Goal: Information Seeking & Learning: Learn about a topic

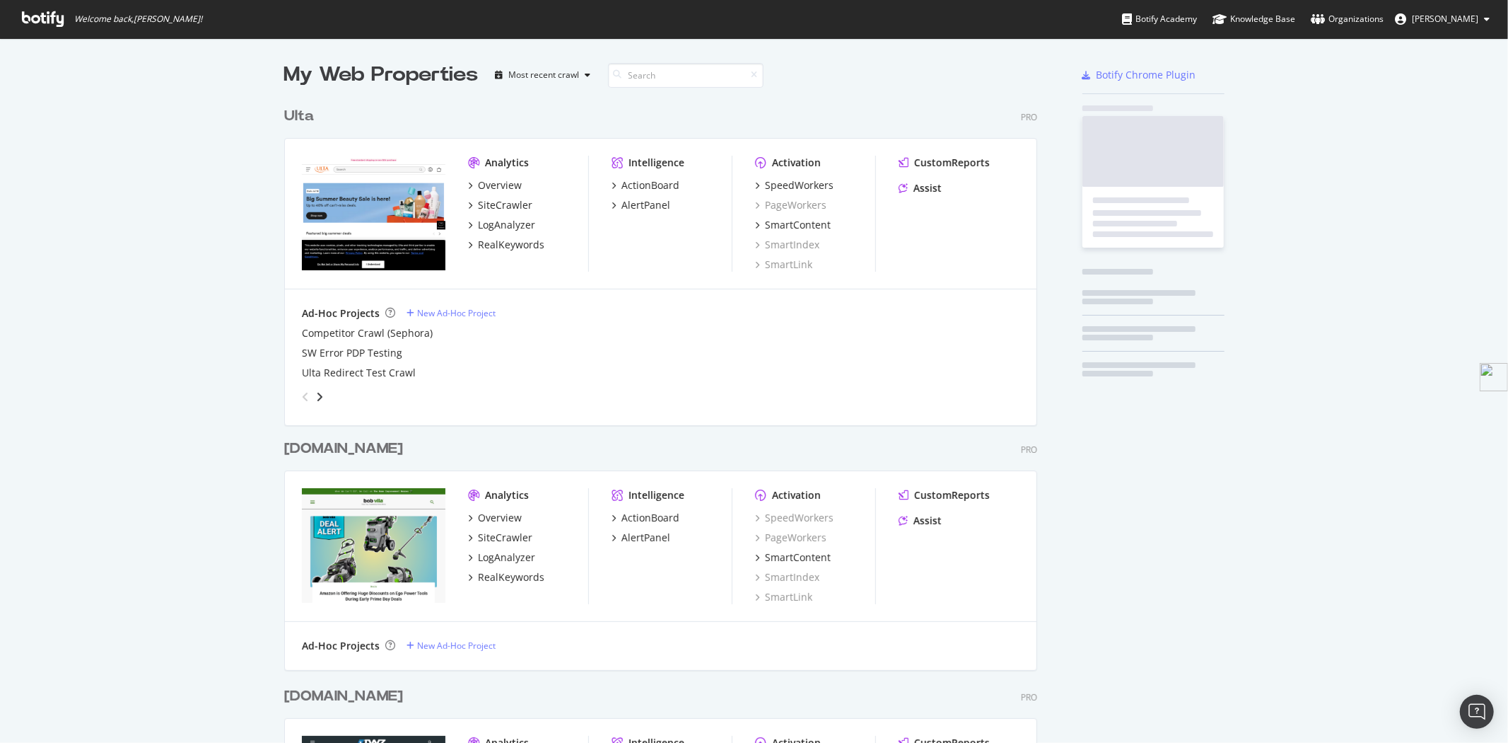
scroll to position [2895, 752]
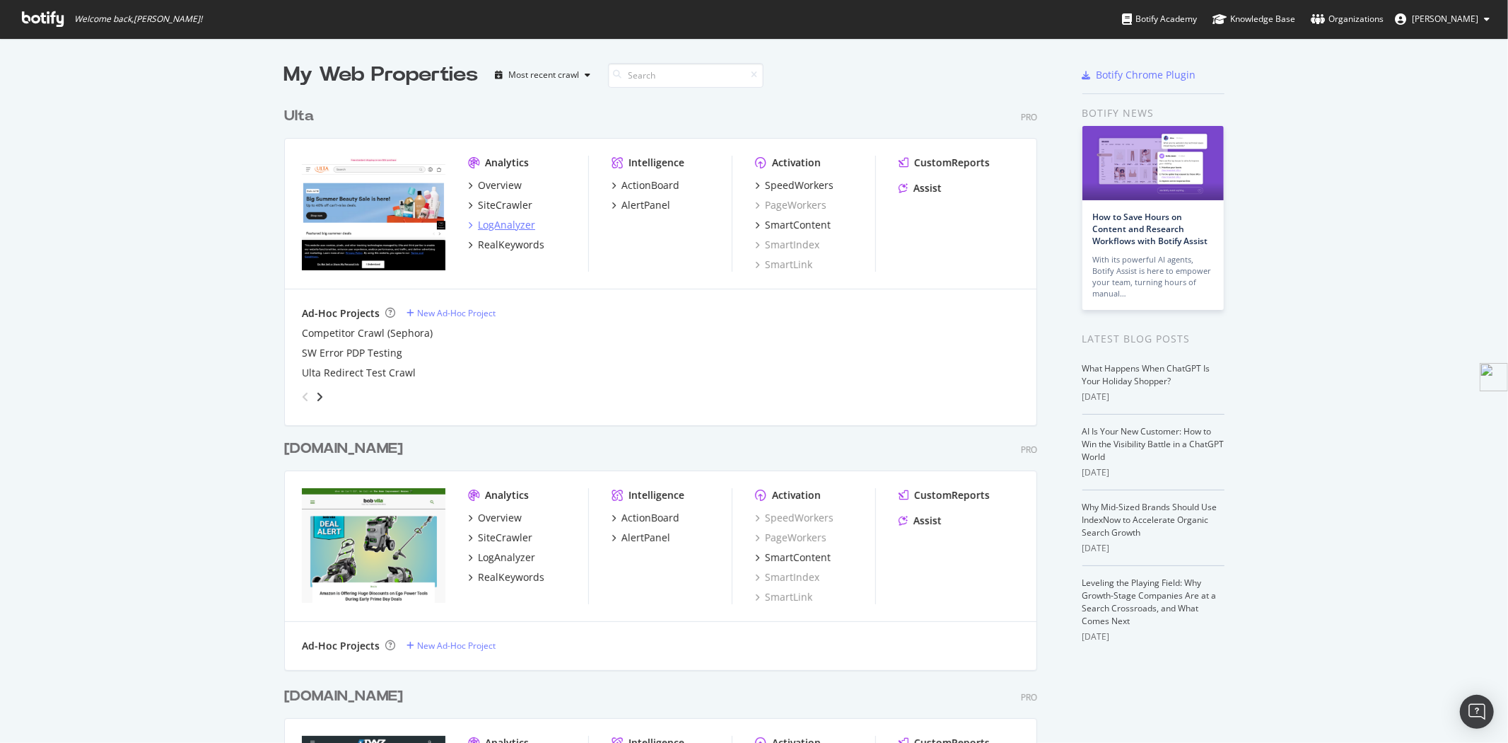
click at [499, 221] on div "LogAnalyzer" at bounding box center [506, 225] width 57 height 14
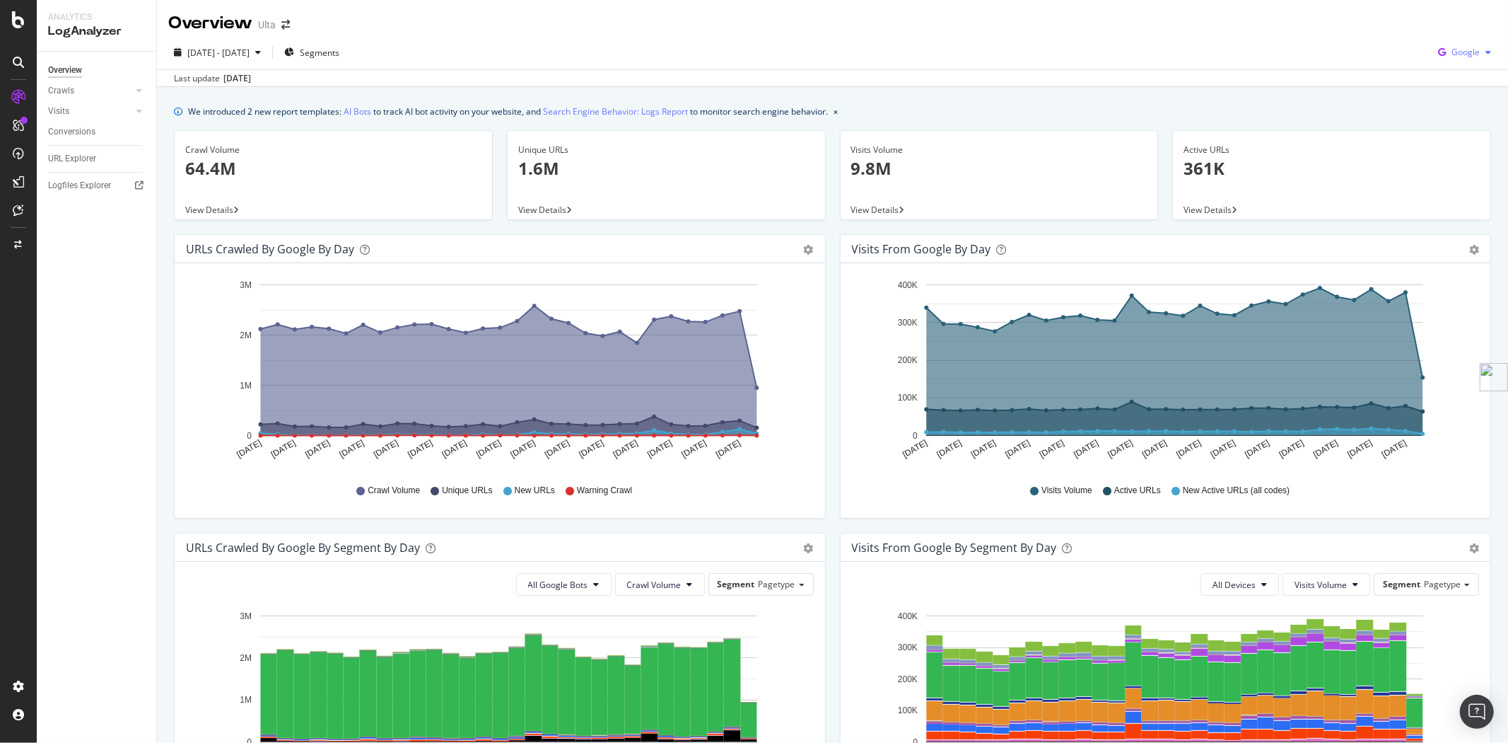
click at [1443, 64] on button "Google" at bounding box center [1465, 52] width 64 height 23
click at [1446, 139] on div "OpenAI" at bounding box center [1454, 132] width 98 height 21
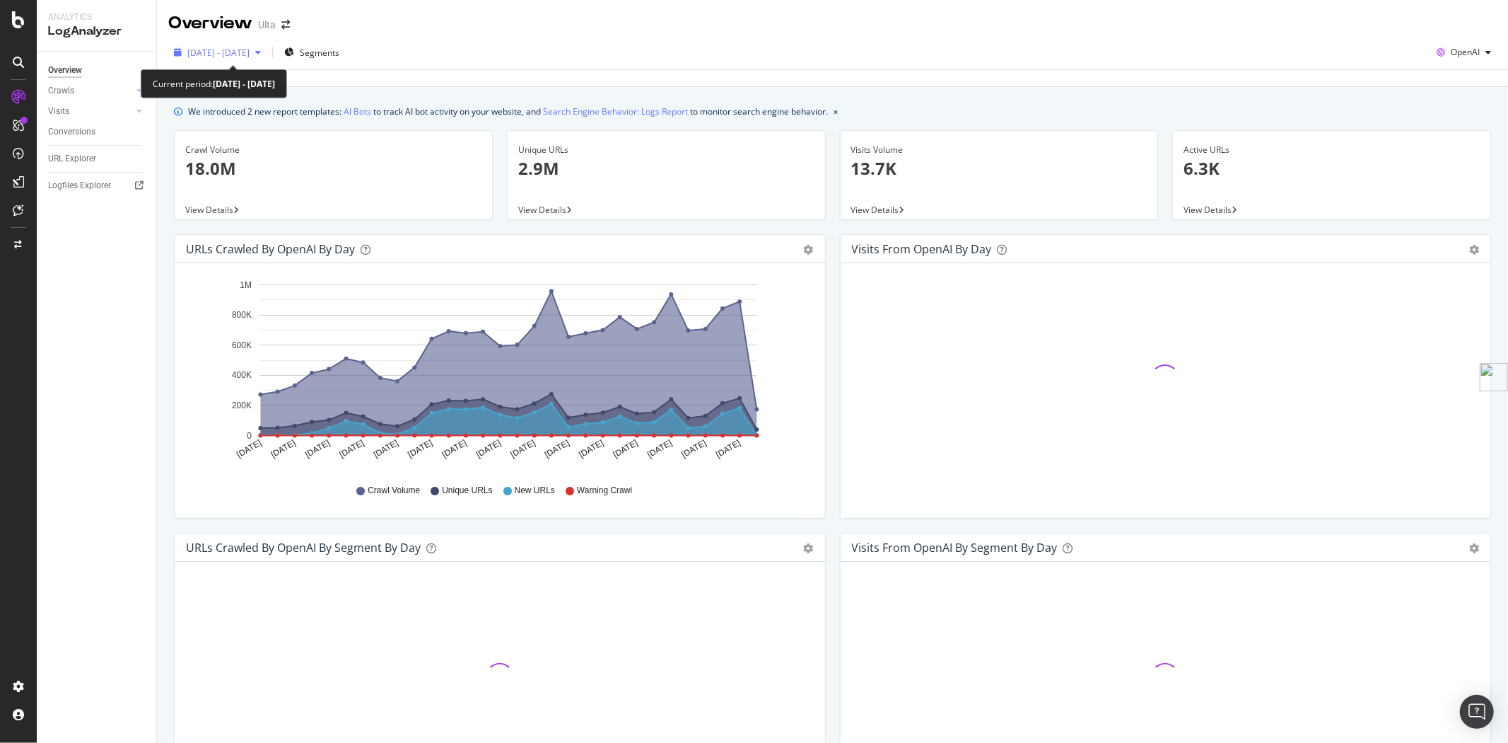
click at [213, 54] on span "[DATE] - [DATE]" at bounding box center [218, 53] width 62 height 12
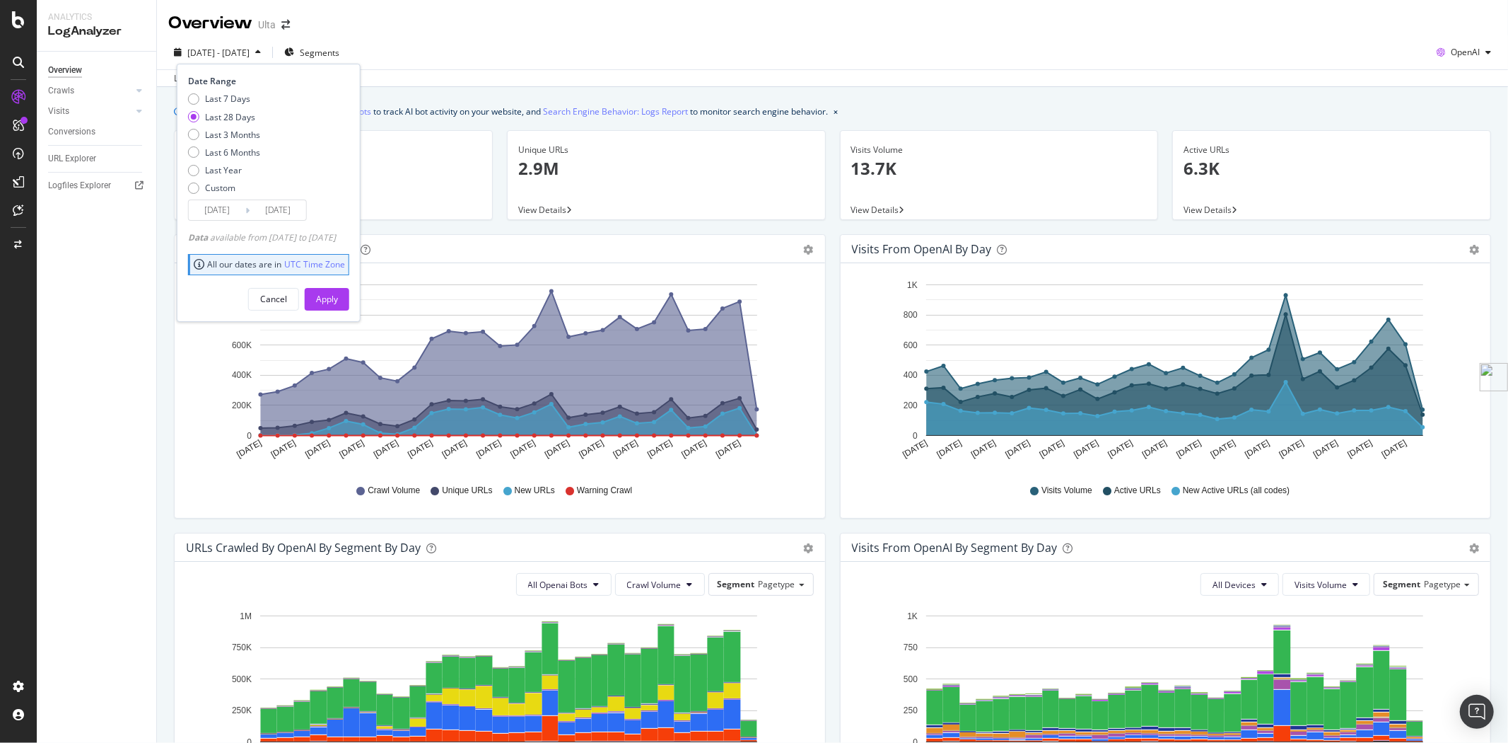
click at [232, 207] on input "[DATE]" at bounding box center [217, 210] width 57 height 20
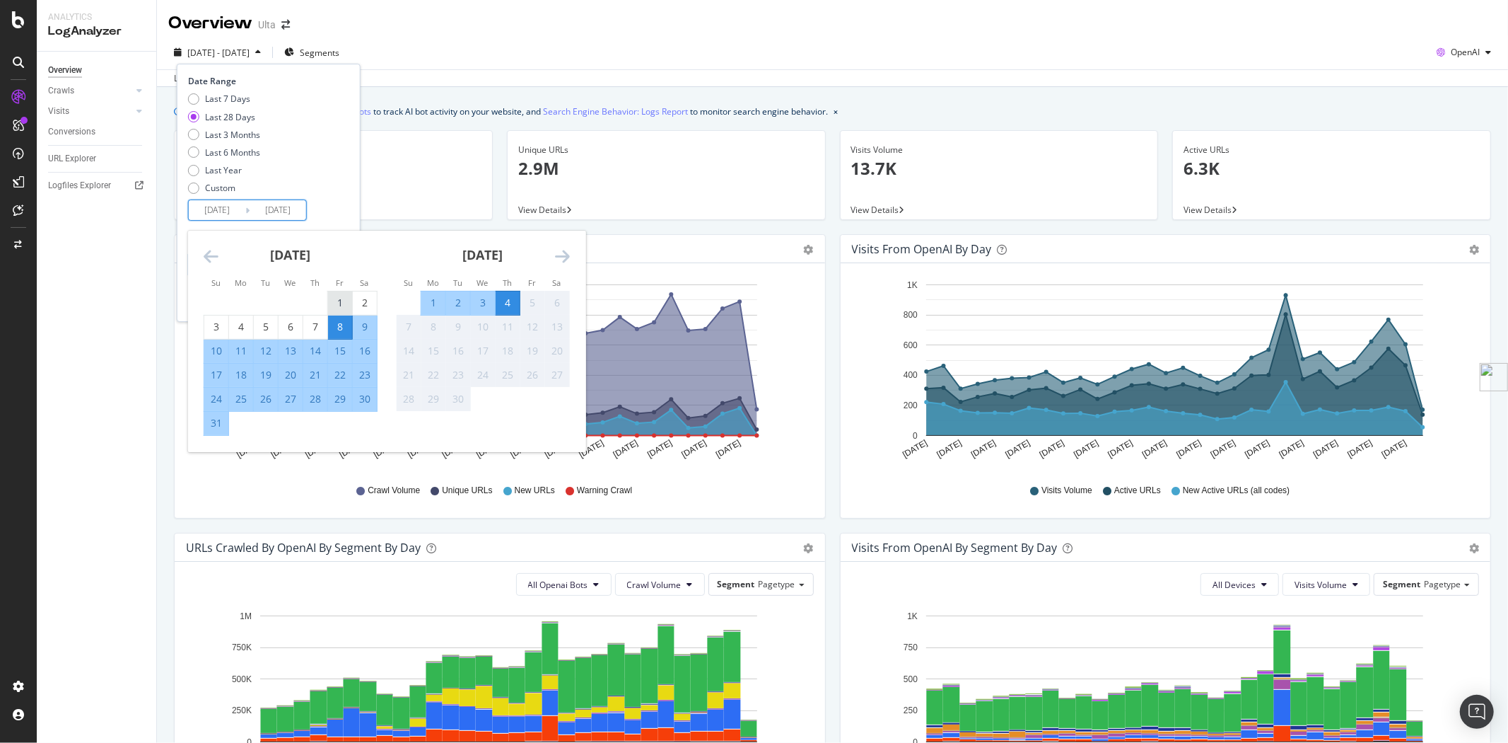
click at [347, 304] on div "1" at bounding box center [340, 303] width 24 height 14
type input "[DATE]"
click at [212, 428] on div "31" at bounding box center [216, 423] width 24 height 14
type input "[DATE]"
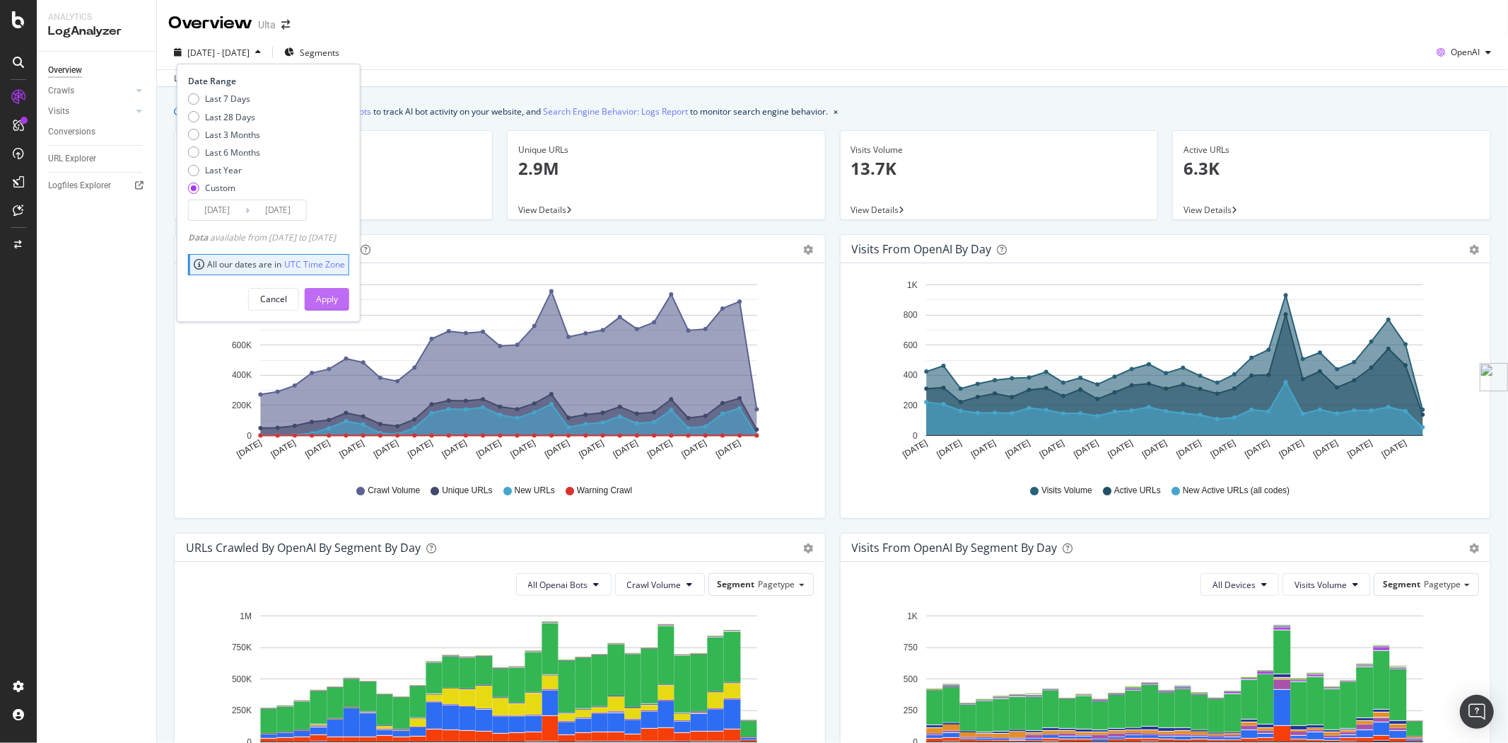
click at [338, 303] on div "Apply" at bounding box center [327, 299] width 22 height 12
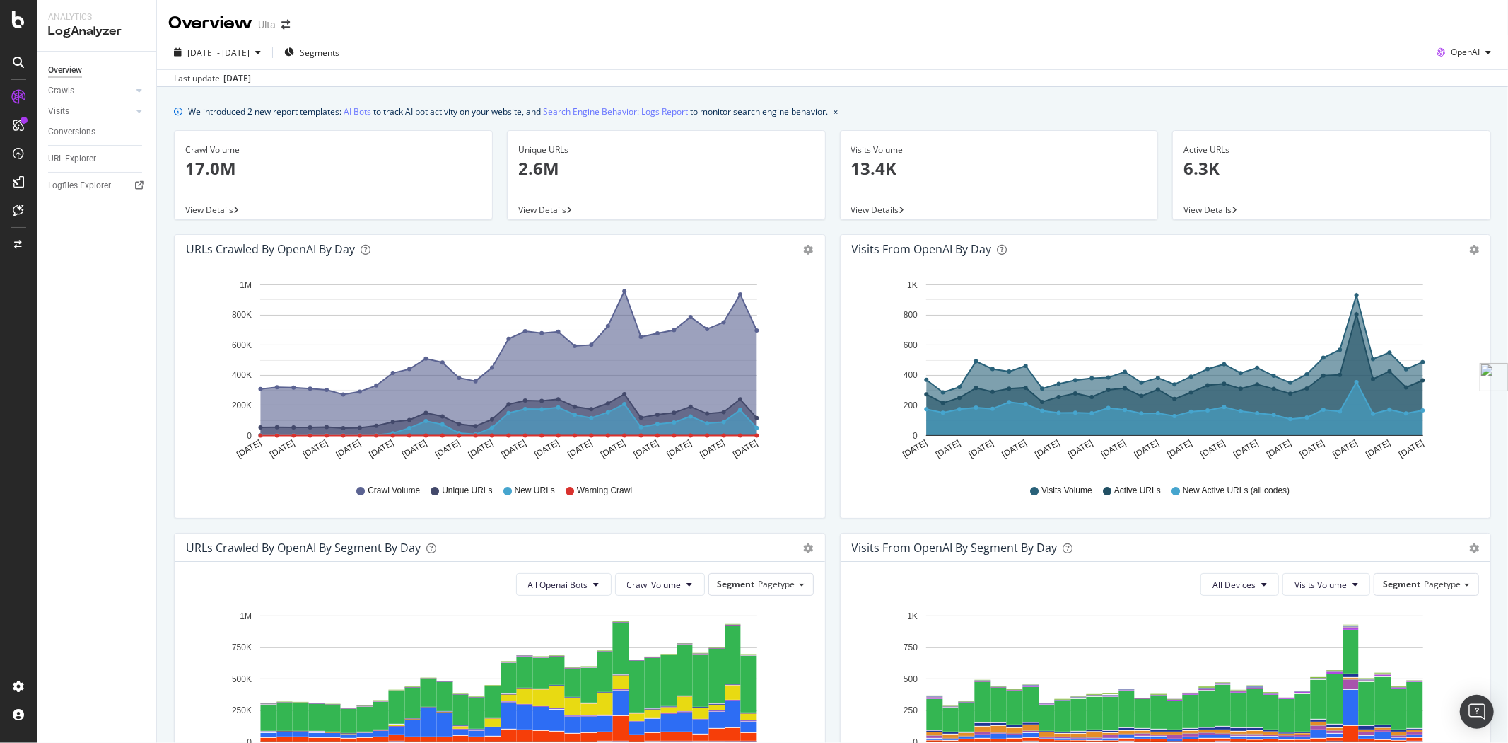
click at [220, 205] on span "View Details" at bounding box center [209, 210] width 48 height 12
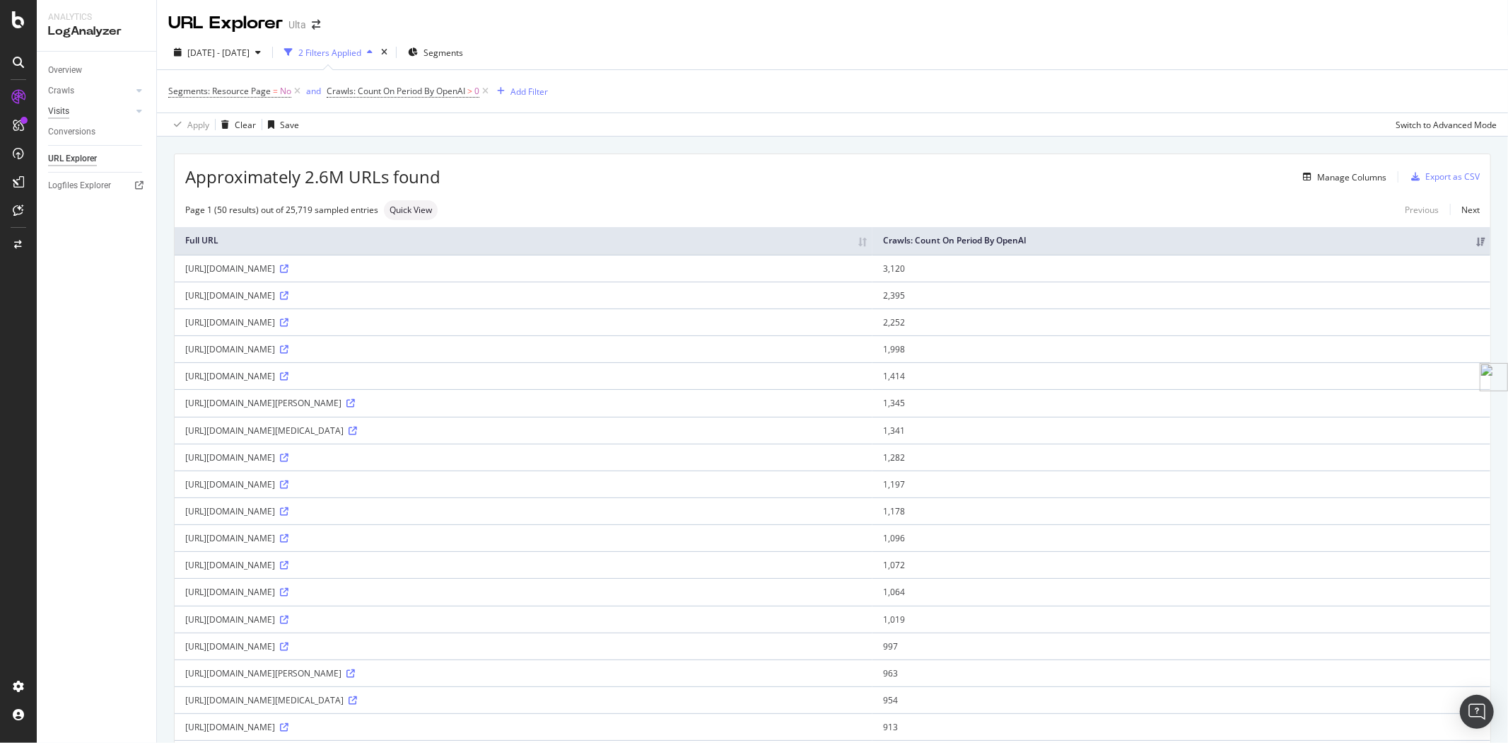
click at [68, 111] on div "Visits" at bounding box center [58, 111] width 21 height 15
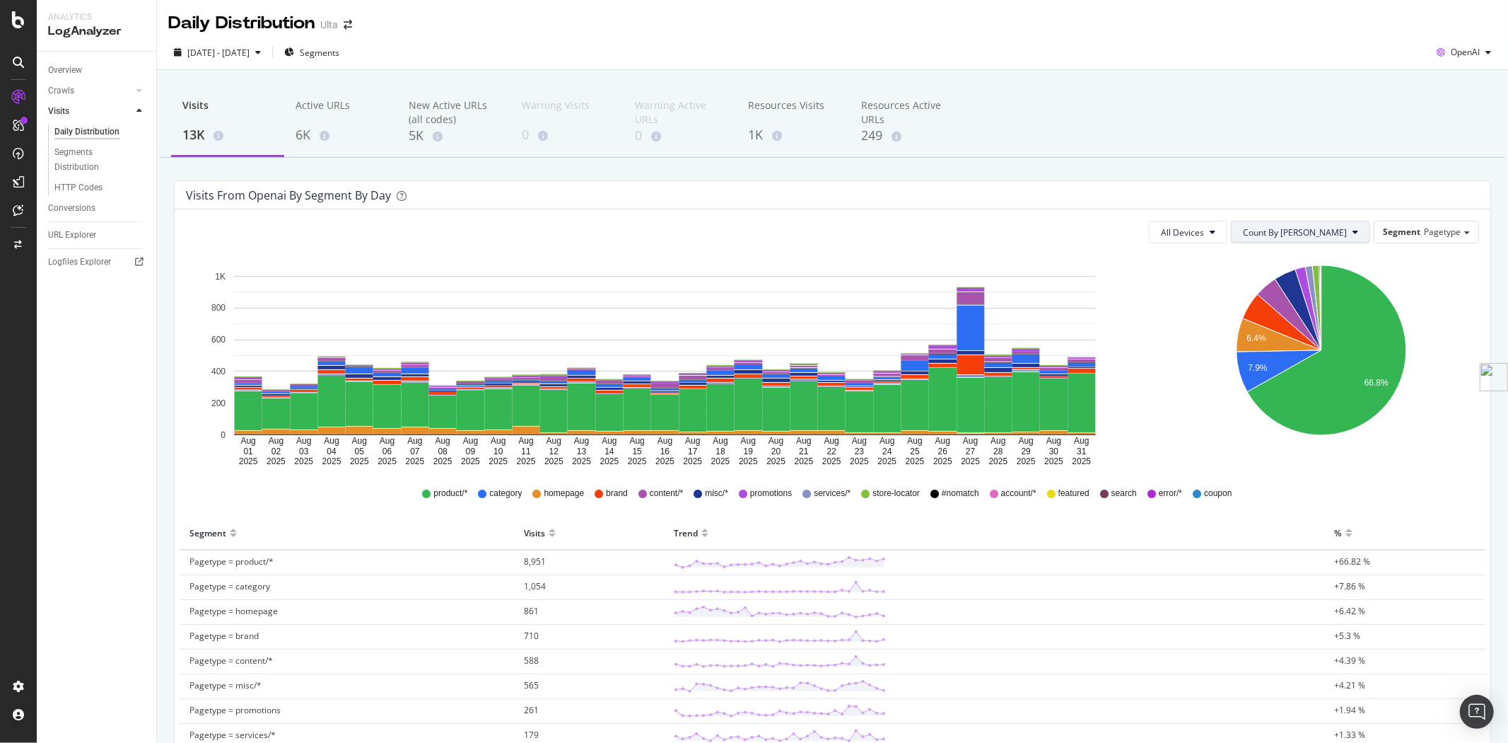
click at [1290, 231] on span "Count By [PERSON_NAME]" at bounding box center [1295, 232] width 104 height 12
click at [1287, 295] on div "Cumulated" at bounding box center [1337, 286] width 129 height 21
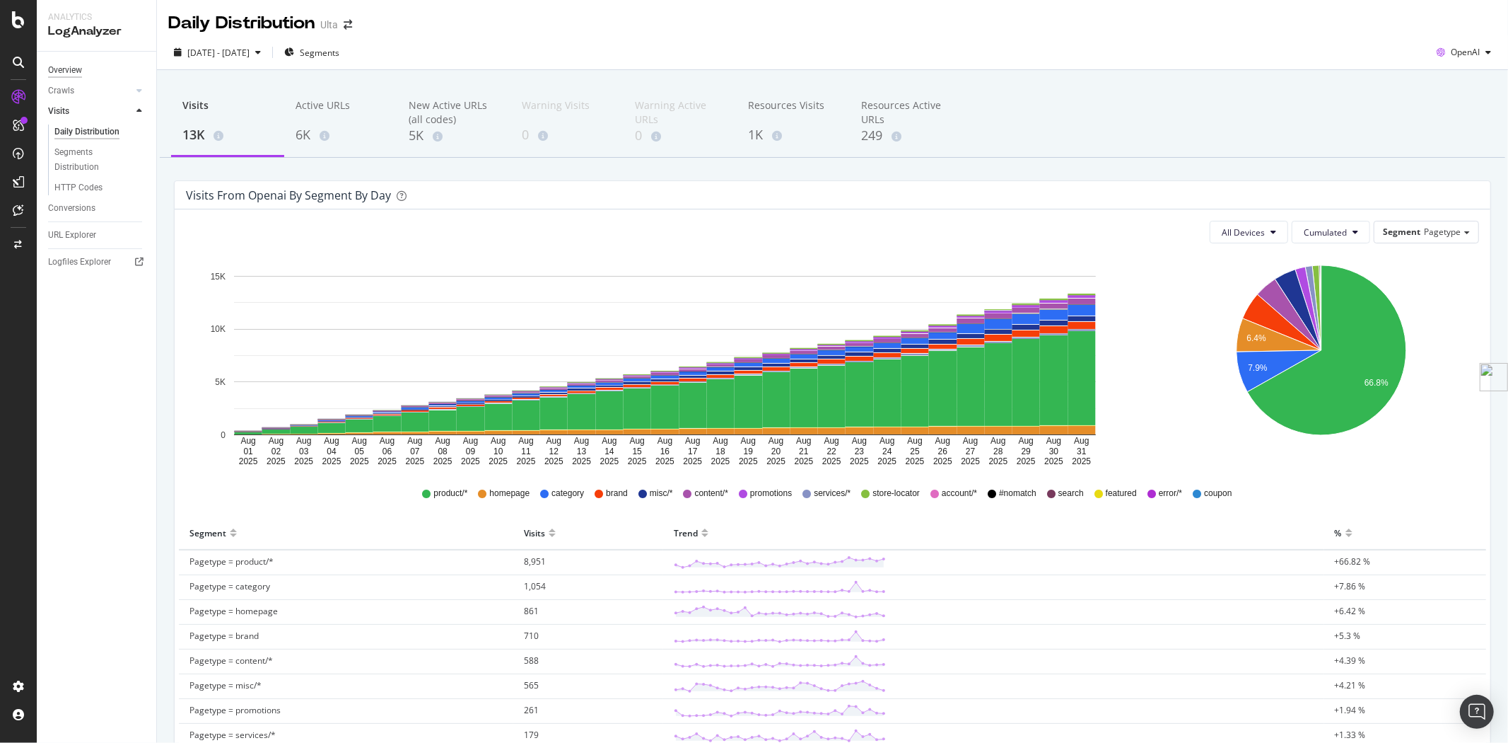
click at [65, 63] on div "Overview" at bounding box center [65, 70] width 34 height 15
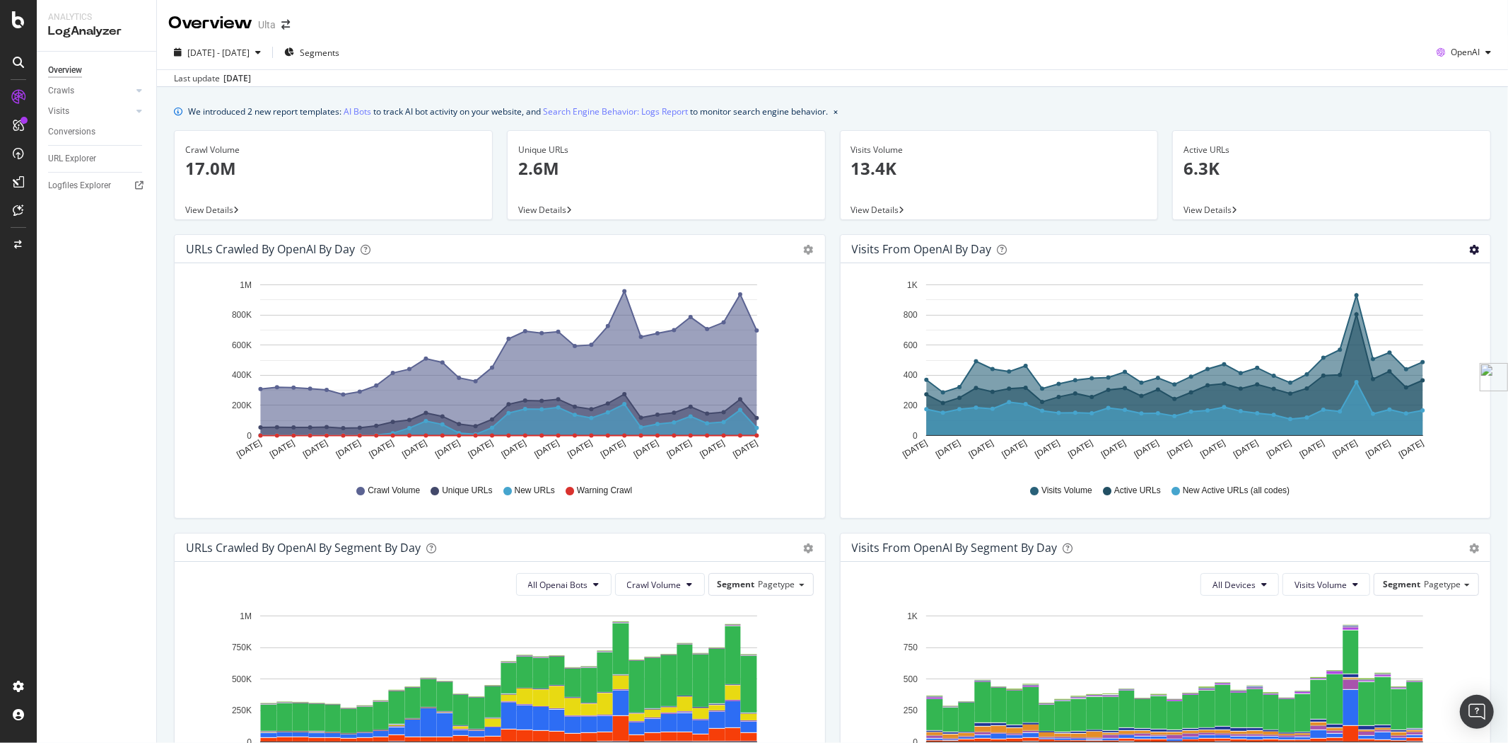
click at [1470, 250] on icon "gear" at bounding box center [1475, 250] width 10 height 10
click at [1412, 302] on span "Table" at bounding box center [1433, 302] width 113 height 19
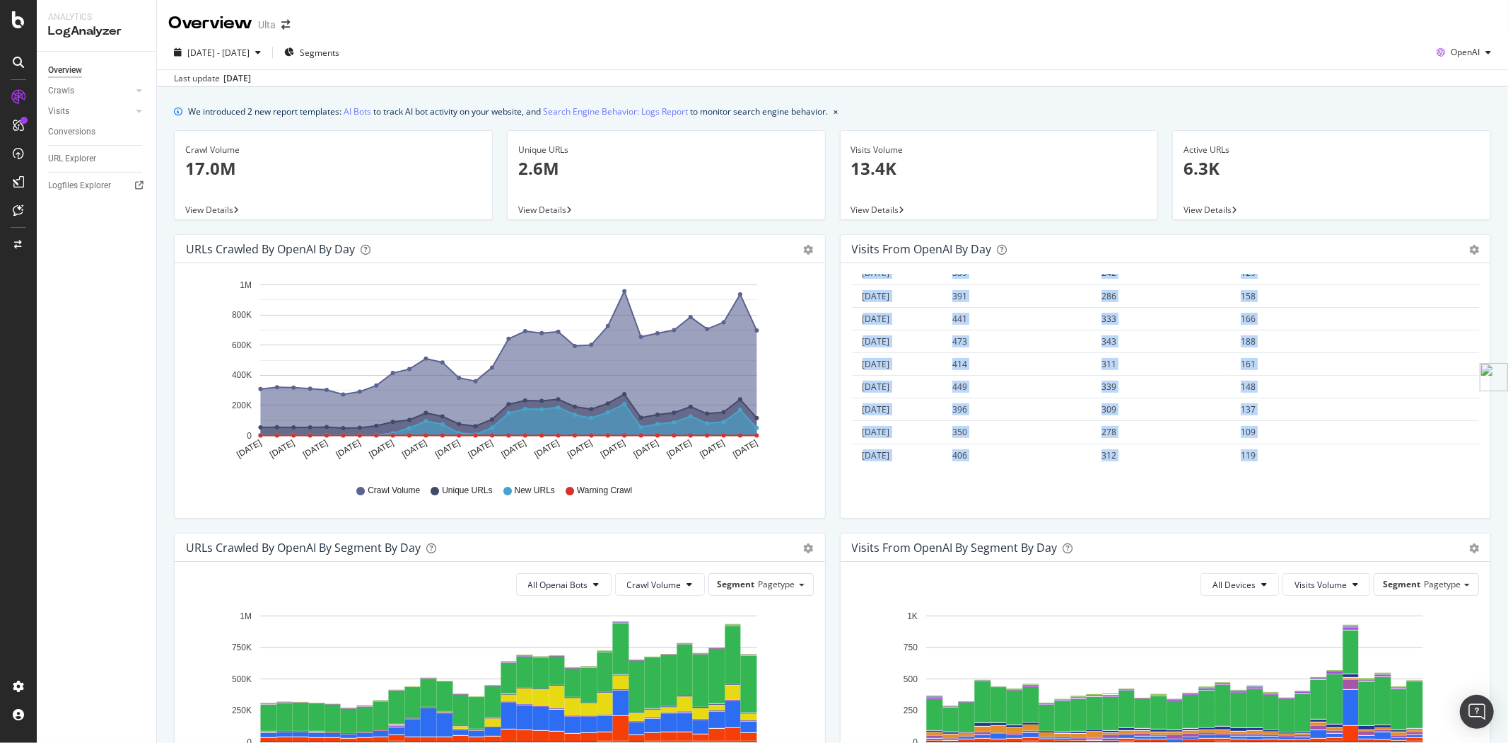
scroll to position [552, 0]
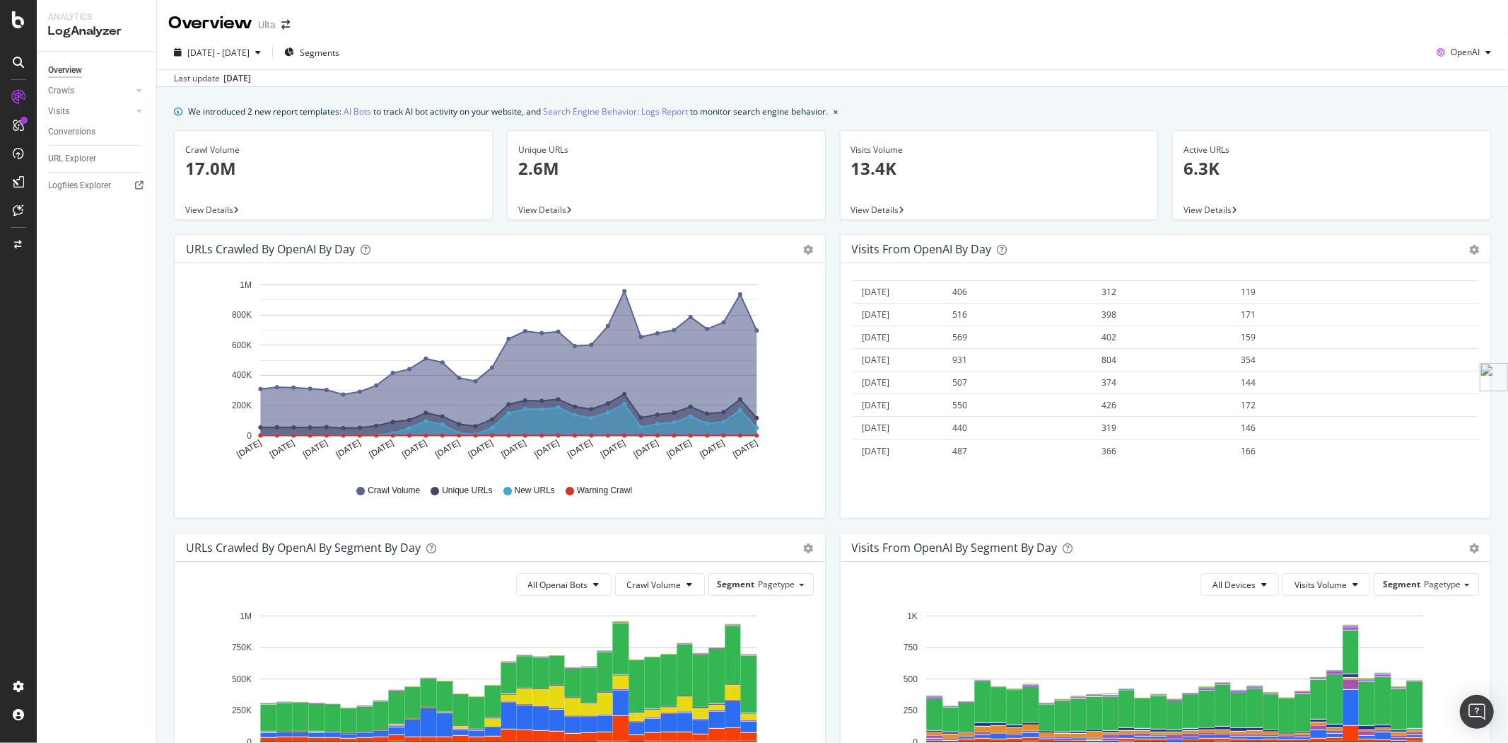
drag, startPoint x: 859, startPoint y: 293, endPoint x: 1192, endPoint y: 474, distance: 379.7
click at [1192, 475] on div "Hold CTRL while clicking to filter the report. Date Visits Volume Active URLs N…" at bounding box center [1166, 390] width 651 height 255
copy thead
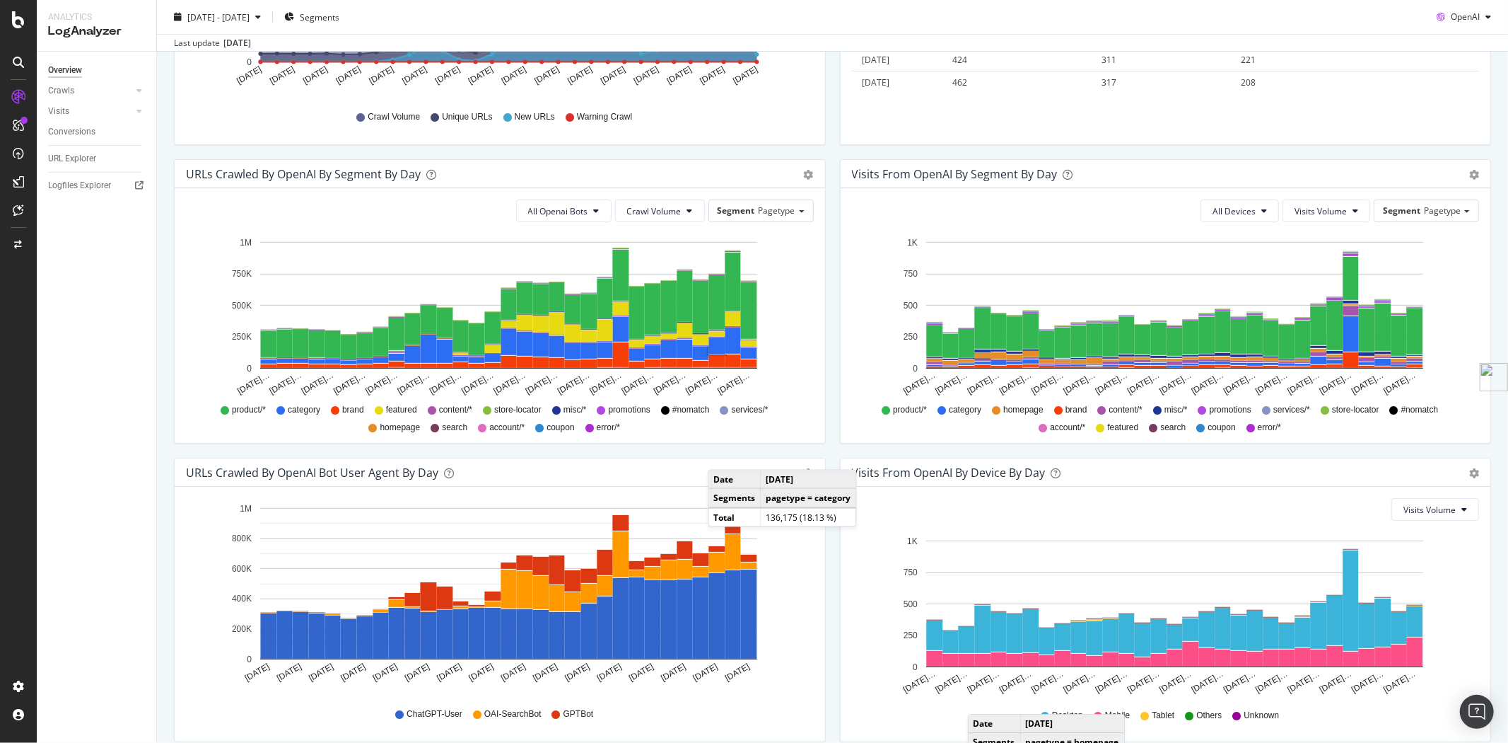
scroll to position [436, 0]
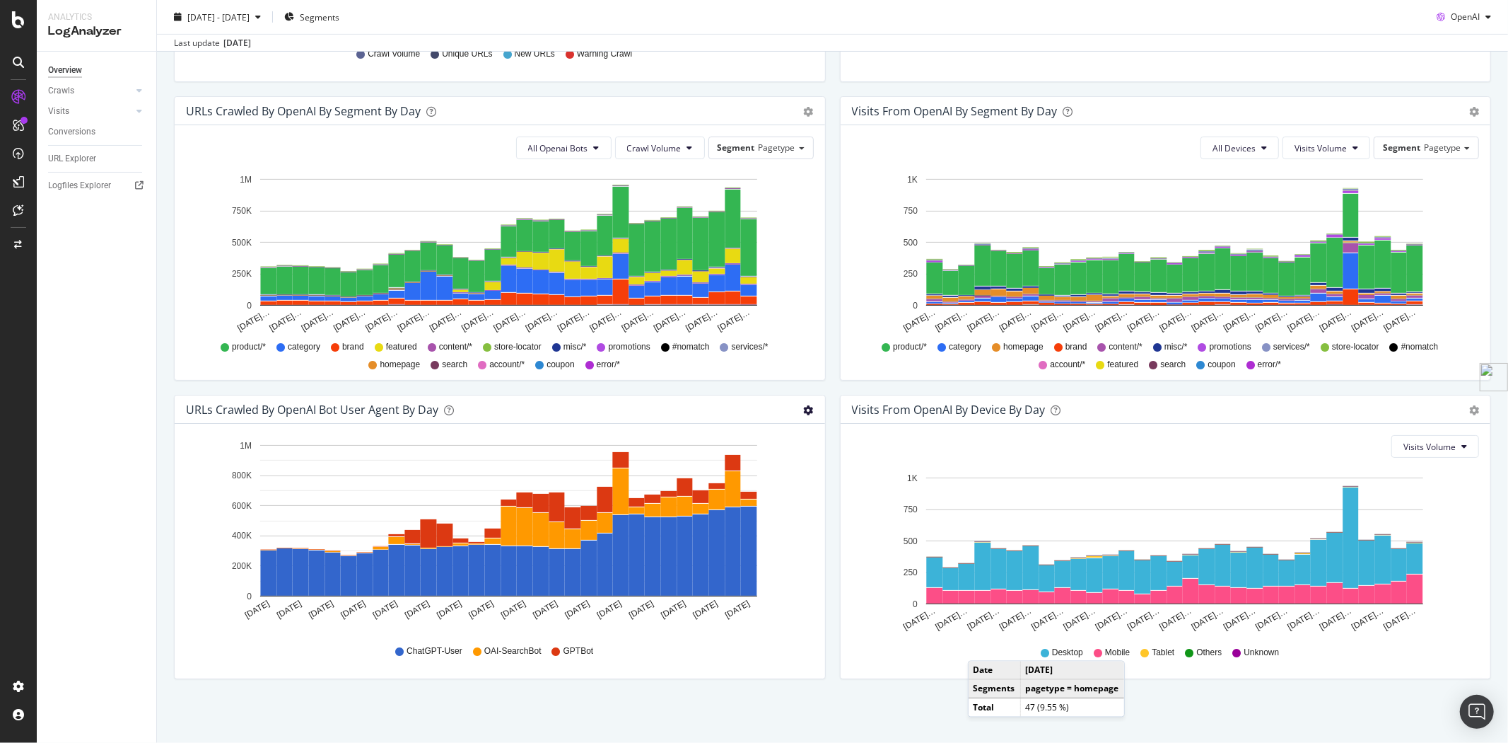
click at [805, 406] on icon "gear" at bounding box center [809, 410] width 10 height 10
click at [760, 497] on span "Table" at bounding box center [759, 489] width 132 height 19
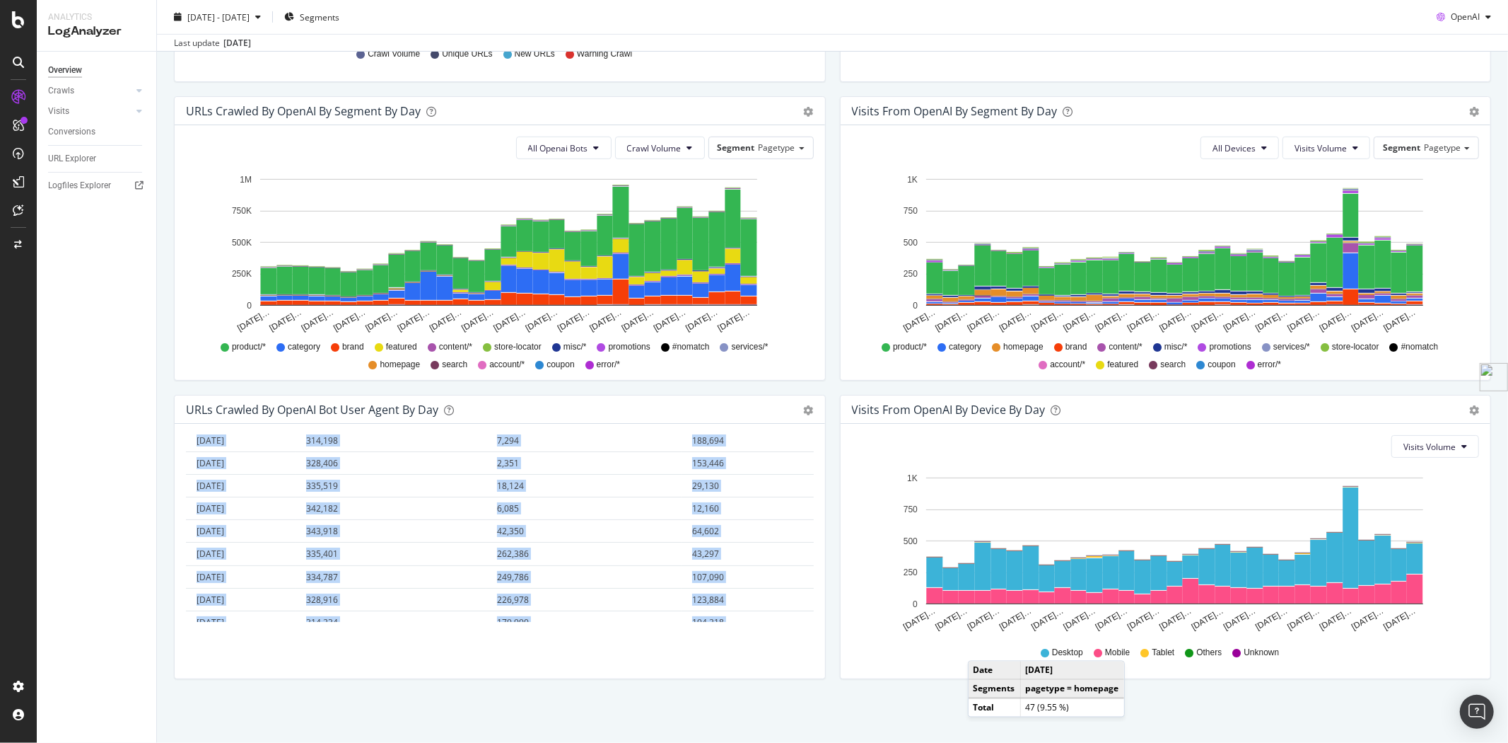
scroll to position [552, 0]
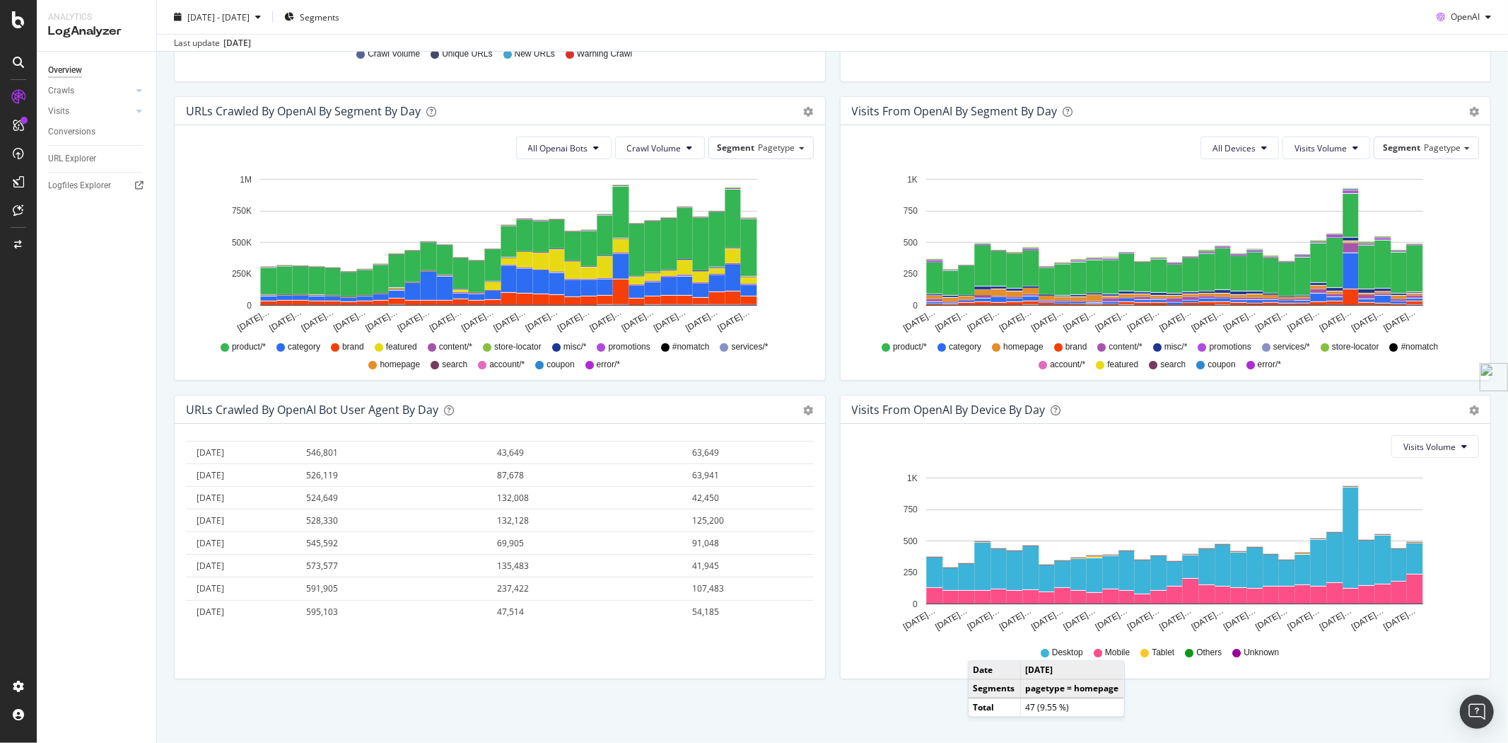
drag, startPoint x: 192, startPoint y: 448, endPoint x: 717, endPoint y: 656, distance: 565.4
click at [717, 656] on div "Hold CTRL while clicking to filter the report. Date ChatGPT-User OAI-SearchBot …" at bounding box center [500, 551] width 651 height 255
copy thead
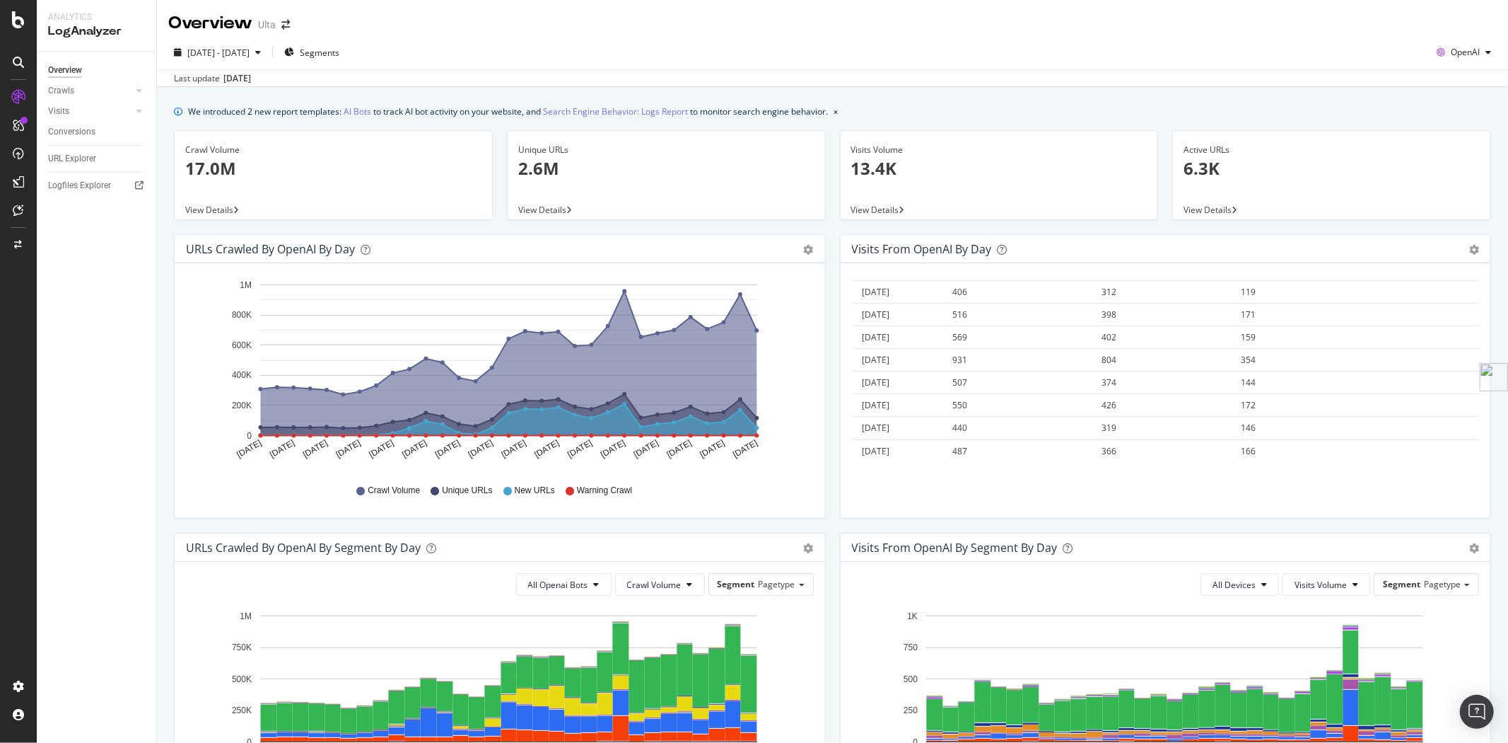
drag, startPoint x: 852, startPoint y: 286, endPoint x: 1253, endPoint y: 511, distance: 459.7
click at [1253, 511] on div "Hold CTRL while clicking to filter the report. Date Visits Volume Active URLs N…" at bounding box center [1166, 390] width 651 height 255
copy thead
click at [1461, 57] on span "OpenAI" at bounding box center [1465, 52] width 29 height 12
click at [1450, 161] on span "Other AI Bots" at bounding box center [1463, 159] width 52 height 13
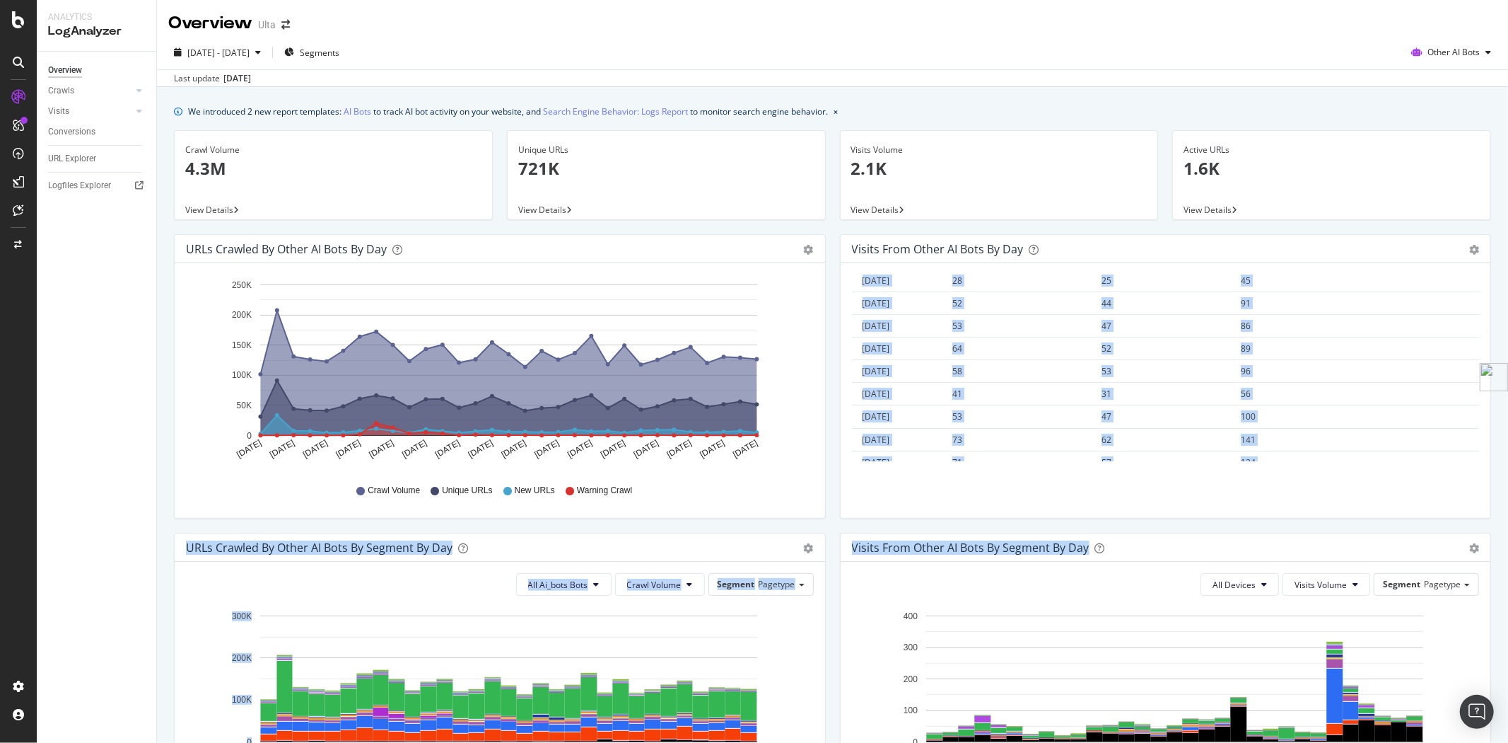
scroll to position [552, 0]
drag, startPoint x: 854, startPoint y: 291, endPoint x: 1129, endPoint y: 557, distance: 382.6
click at [1129, 557] on div "URLs Crawled by Other AI Bots by day Area Table Hold CTRL while clicking to fil…" at bounding box center [833, 681] width 1332 height 895
copy div "Lore Ipsumd Sitame Consec ADIp Eli Seddoe TEMp (inc utlab) 2376-38-66 45 73 07 …"
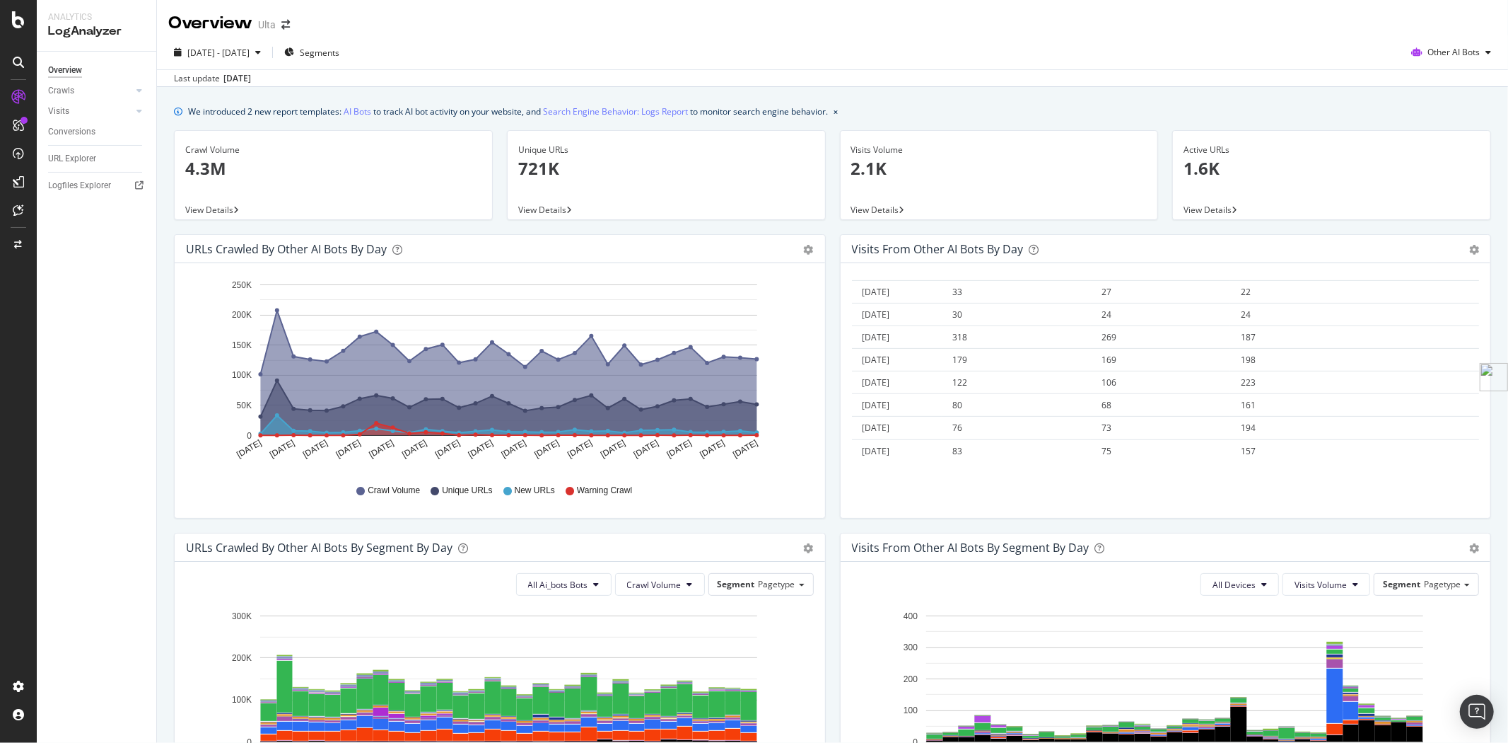
click at [845, 273] on div "Hold CTRL while clicking to filter the report. Date Visits Volume Active URLs N…" at bounding box center [1166, 390] width 651 height 255
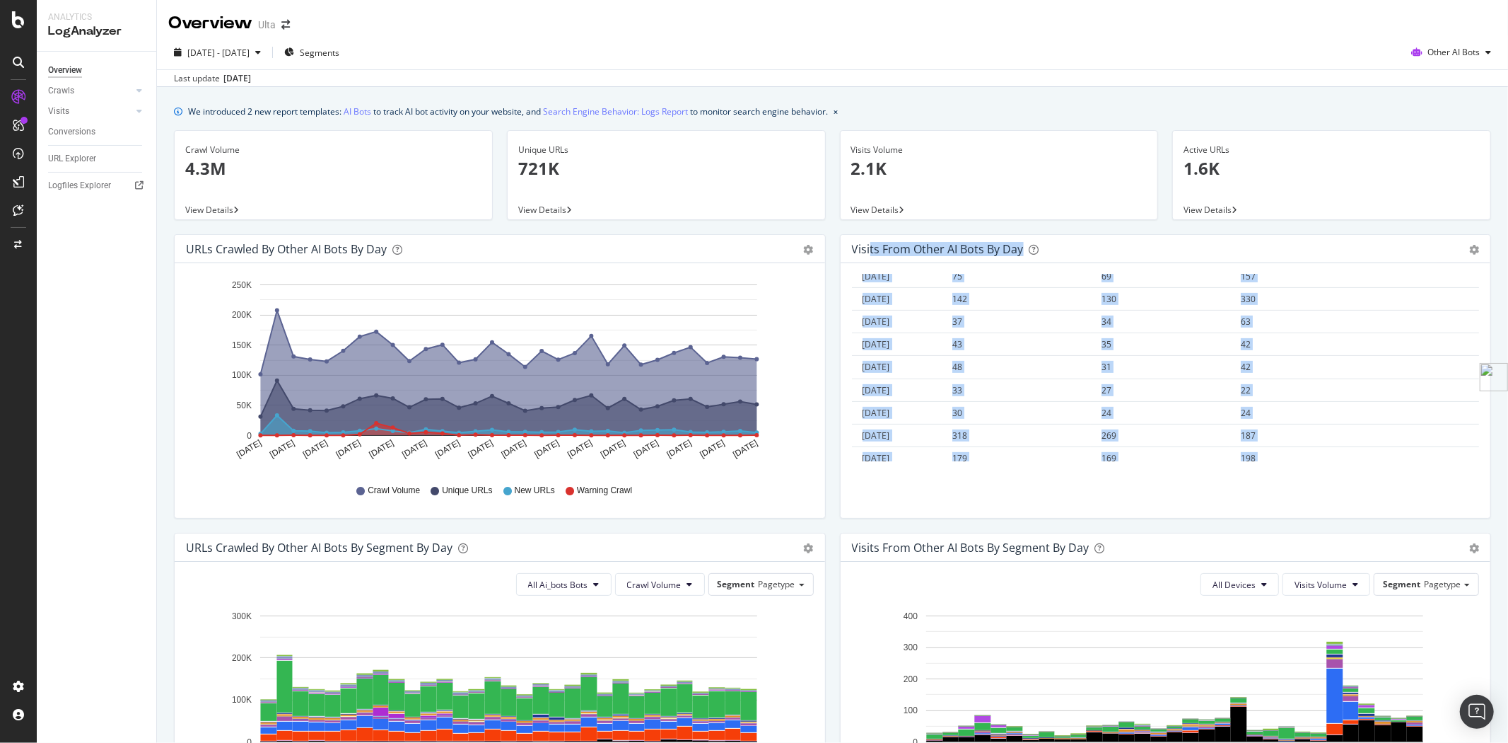
scroll to position [0, 0]
drag, startPoint x: 1296, startPoint y: 450, endPoint x: 853, endPoint y: 293, distance: 469.5
click at [853, 293] on table "Date Visits Volume Active URLs New Active URLs (all codes) [DATE] 26 20 26 [DAT…" at bounding box center [1166, 643] width 628 height 738
copy table "Date Visits Volume Active URLs New Active URLs (all codes) [DATE] 26 20 26 [DAT…"
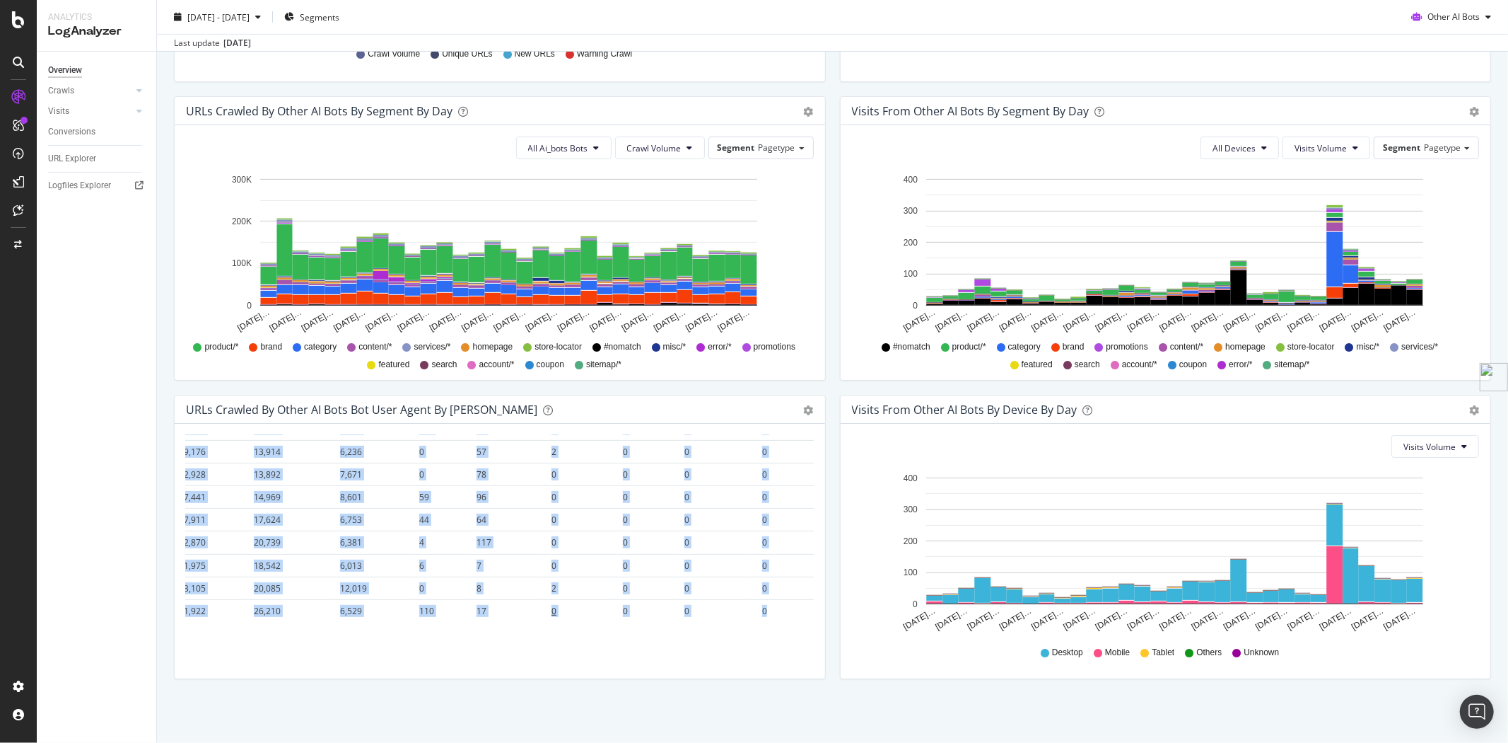
scroll to position [941, 347]
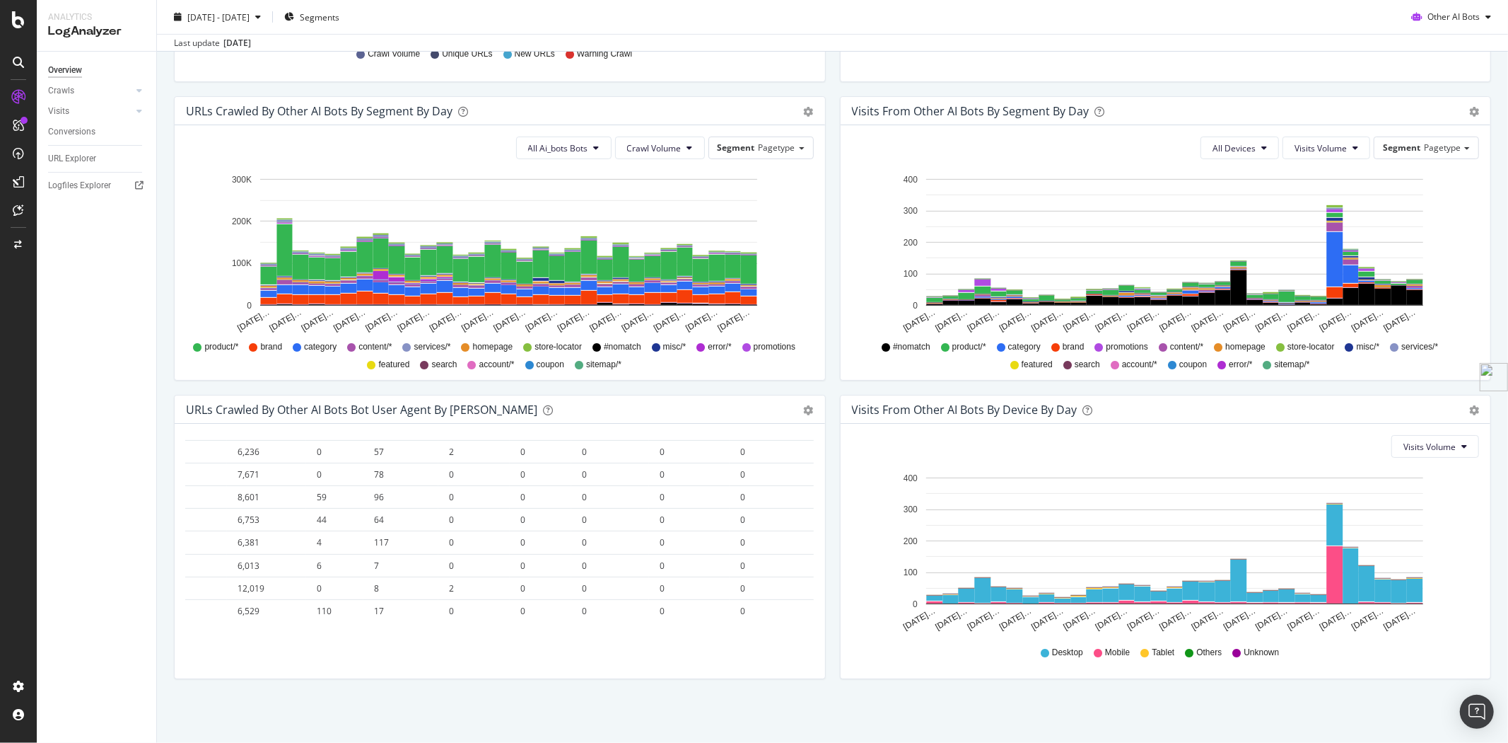
drag, startPoint x: 189, startPoint y: 440, endPoint x: 762, endPoint y: 655, distance: 612.5
click at [762, 655] on div "Hold CTRL while clicking to filter the report. Date Meta-ExternalAgent ClaudeBo…" at bounding box center [500, 551] width 651 height 255
copy thead
click at [91, 214] on div "RealKeywords" at bounding box center [83, 210] width 63 height 14
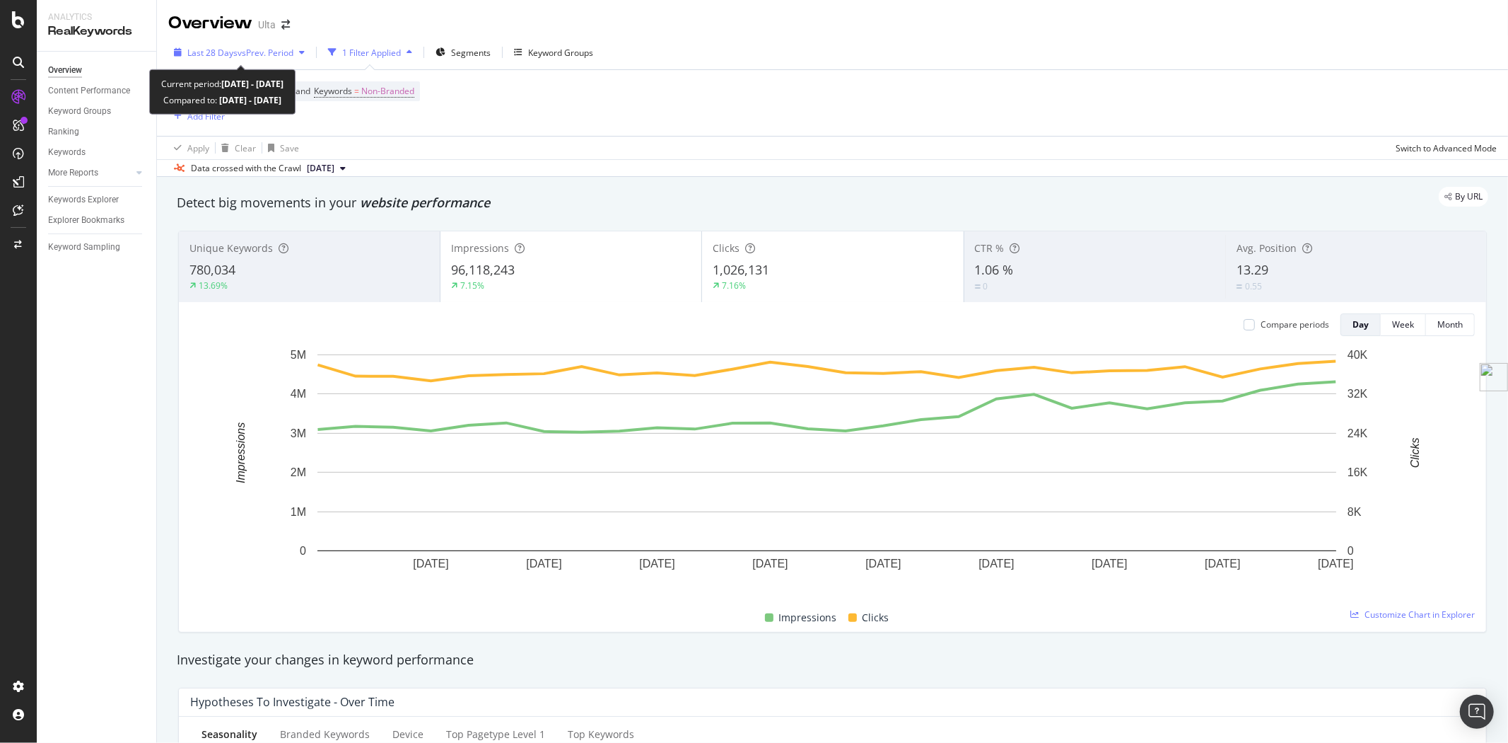
click at [231, 52] on span "Last 28 Days" at bounding box center [212, 53] width 50 height 12
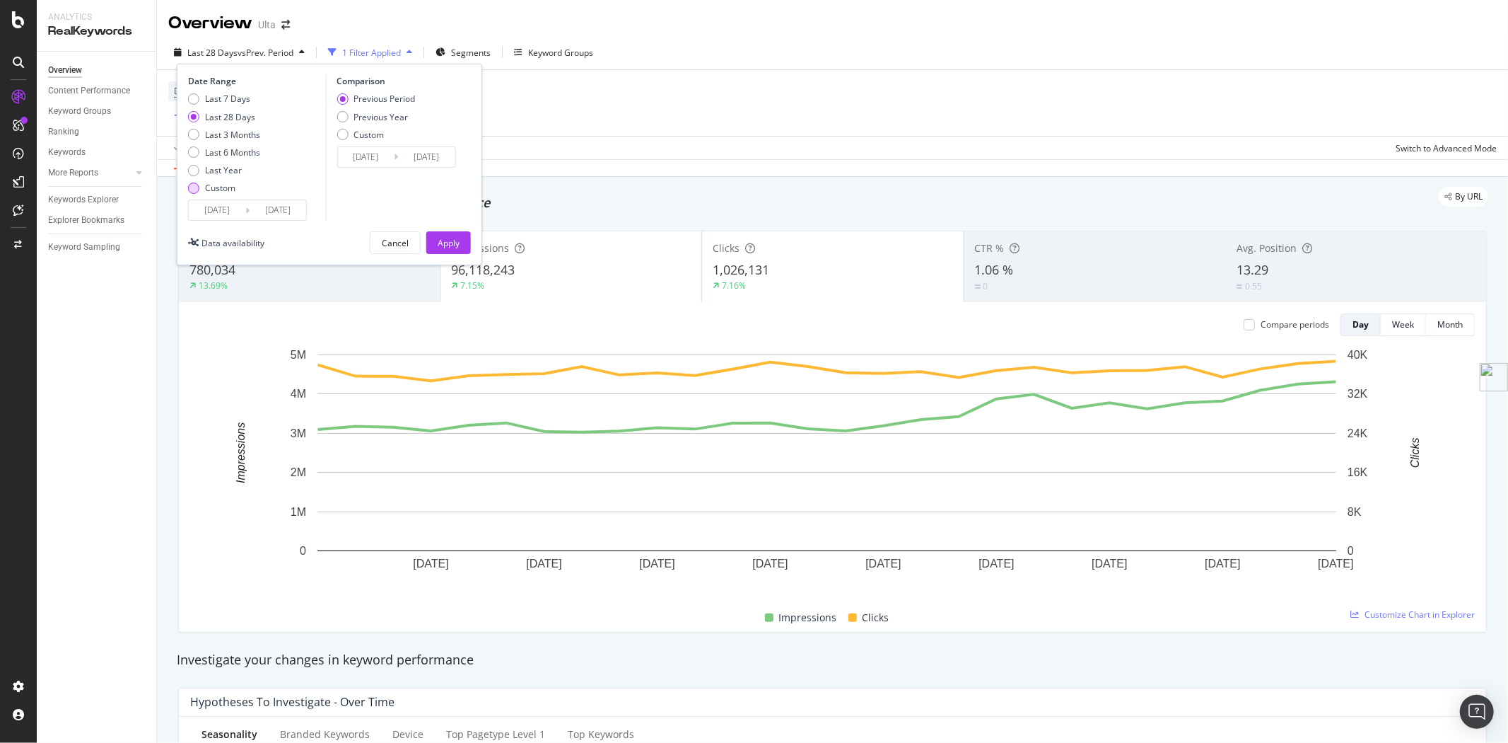
click at [221, 189] on div "Custom" at bounding box center [220, 188] width 30 height 12
click at [245, 209] on input "[DATE]" at bounding box center [217, 210] width 57 height 20
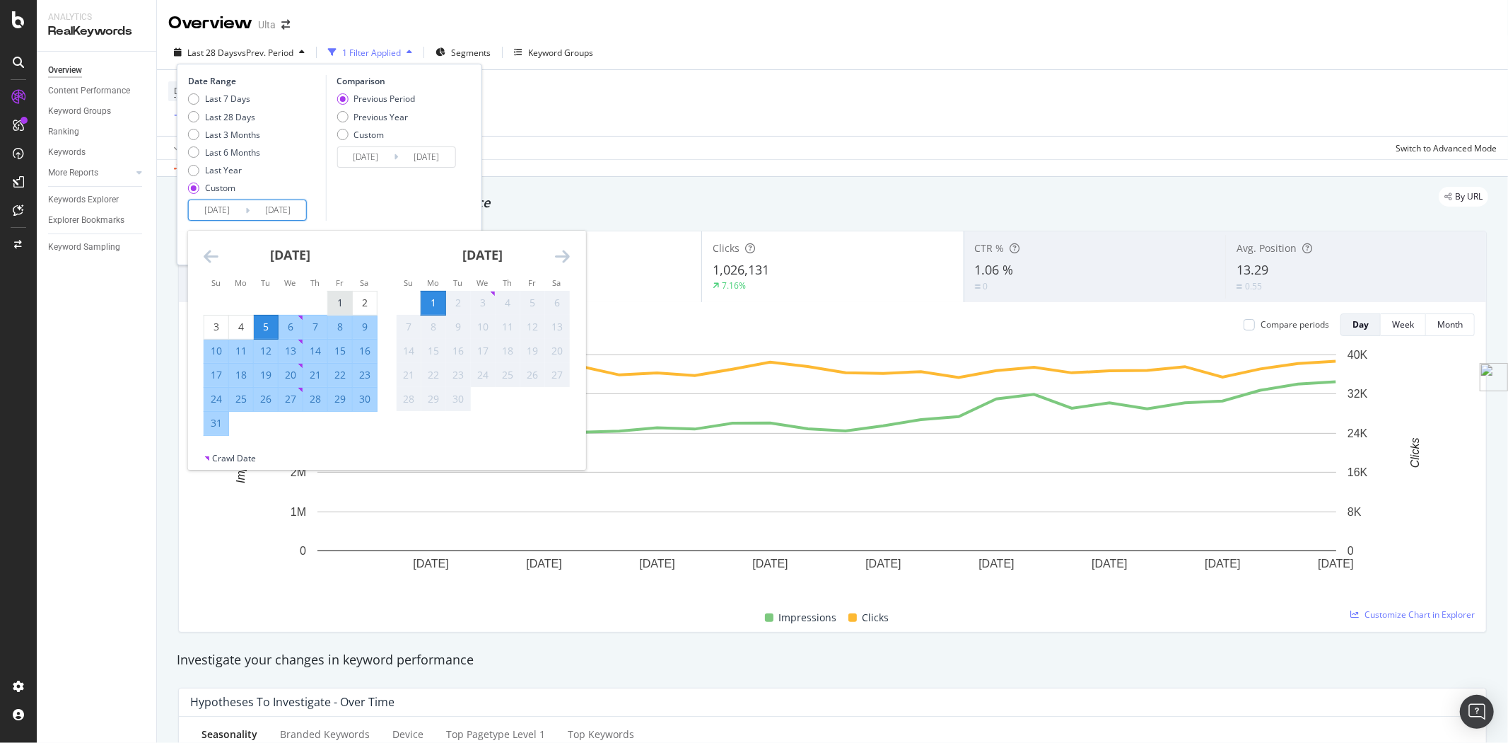
click at [344, 301] on div "1" at bounding box center [340, 303] width 24 height 14
type input "[DATE]"
click at [216, 421] on div "31" at bounding box center [216, 423] width 24 height 14
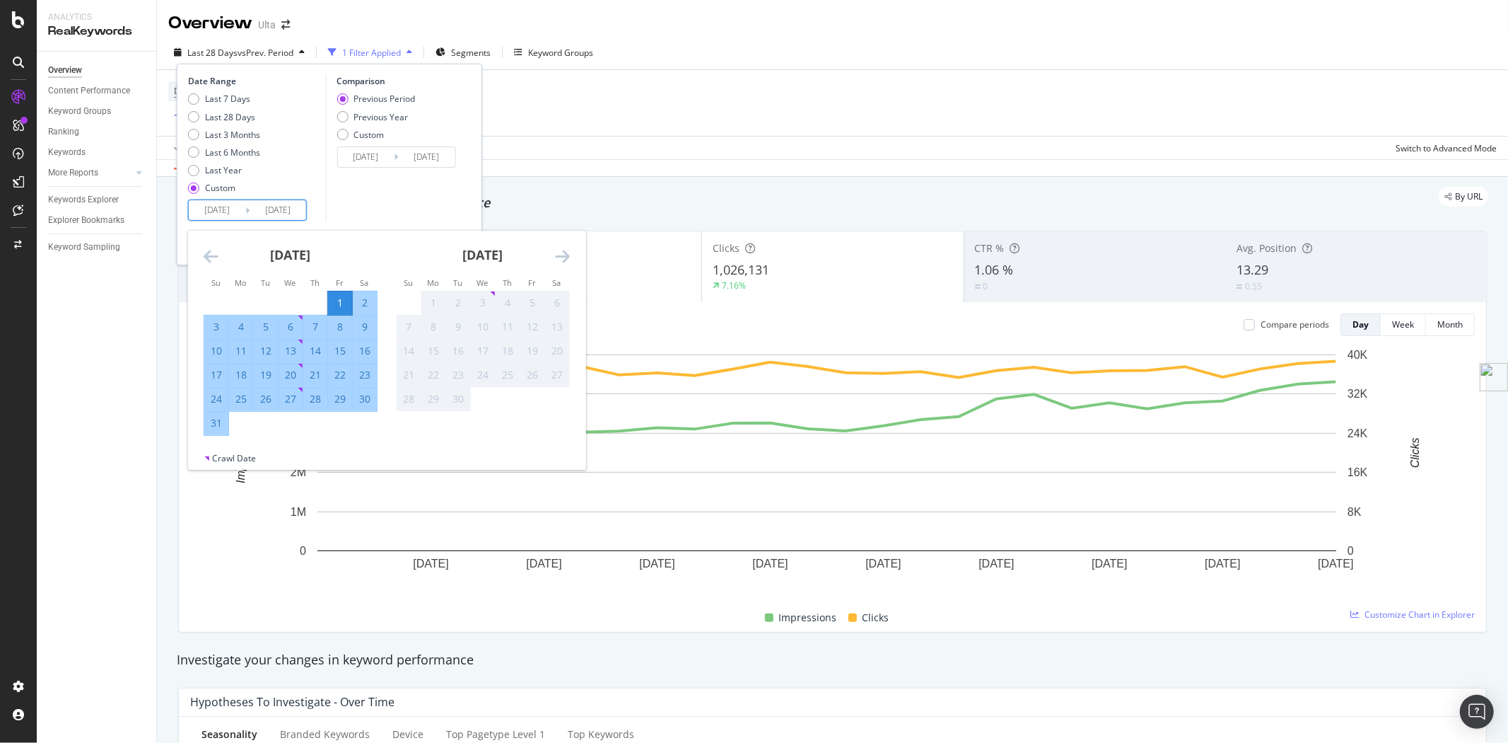
type input "[DATE]"
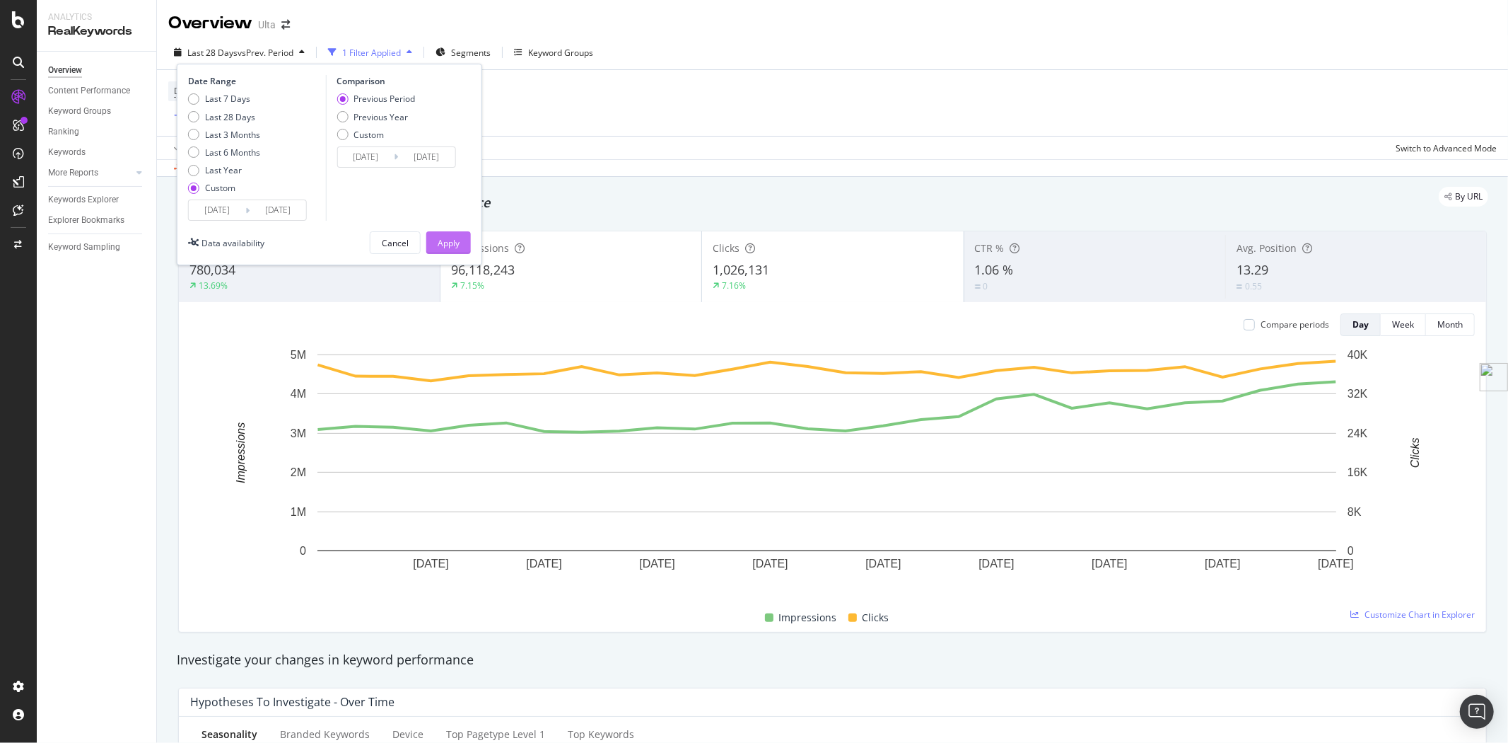
click at [453, 238] on div "Apply" at bounding box center [449, 243] width 22 height 12
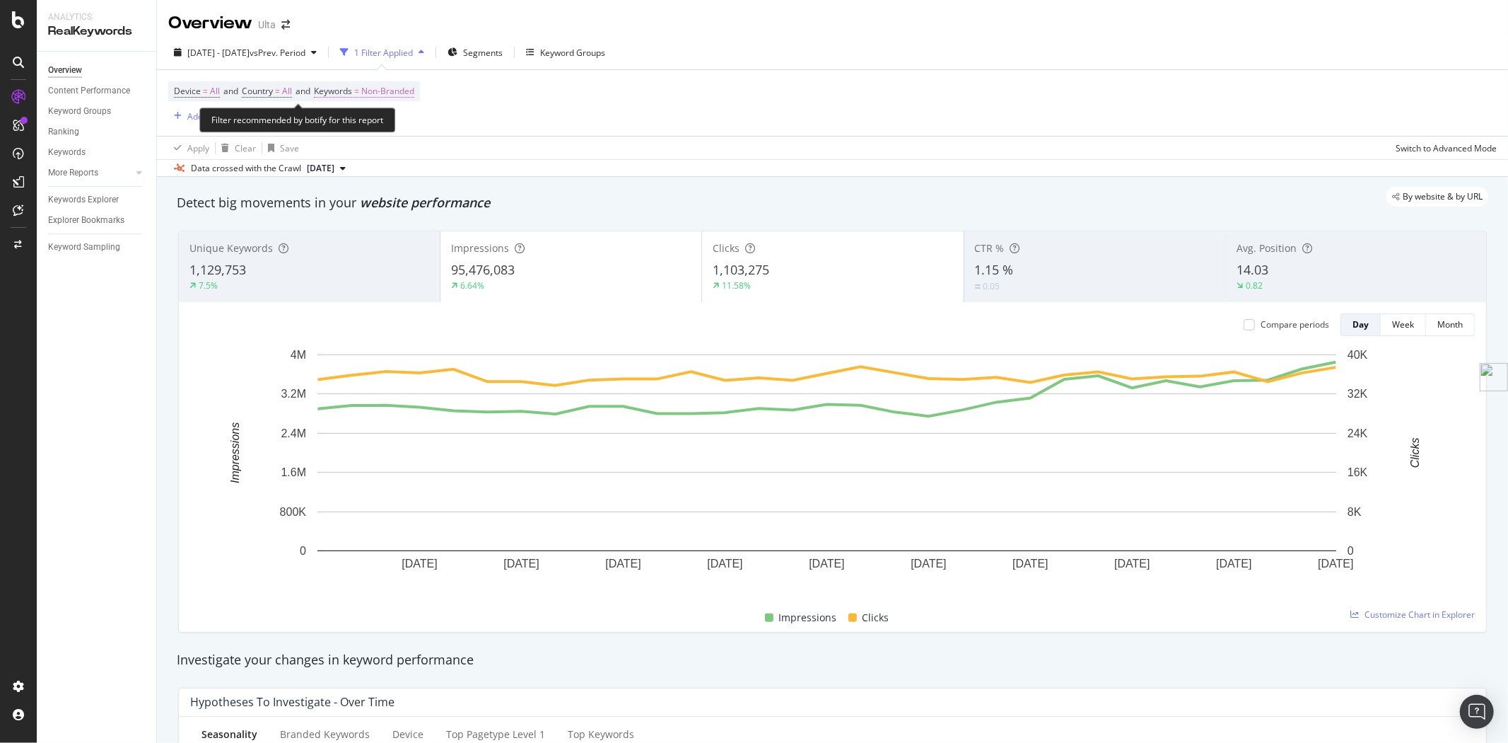
click at [411, 92] on span "Non-Branded" at bounding box center [387, 91] width 53 height 20
click at [380, 128] on span "Non-Branded" at bounding box center [364, 125] width 59 height 12
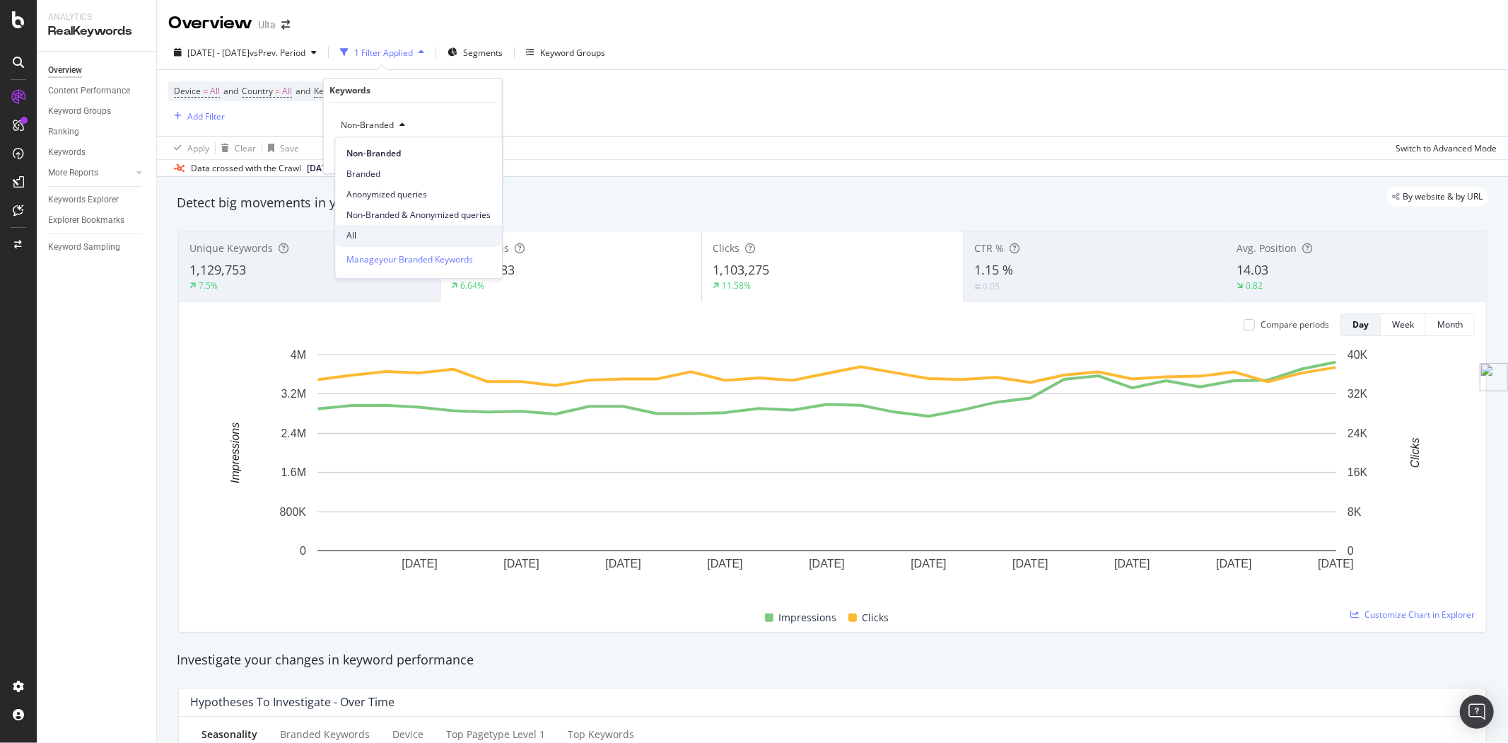
click at [376, 231] on span "All" at bounding box center [419, 235] width 144 height 13
click at [468, 163] on div "All Cancel Add filter Apply" at bounding box center [413, 138] width 178 height 71
click at [472, 159] on div "Apply" at bounding box center [480, 155] width 22 height 12
